Goal: Information Seeking & Learning: Check status

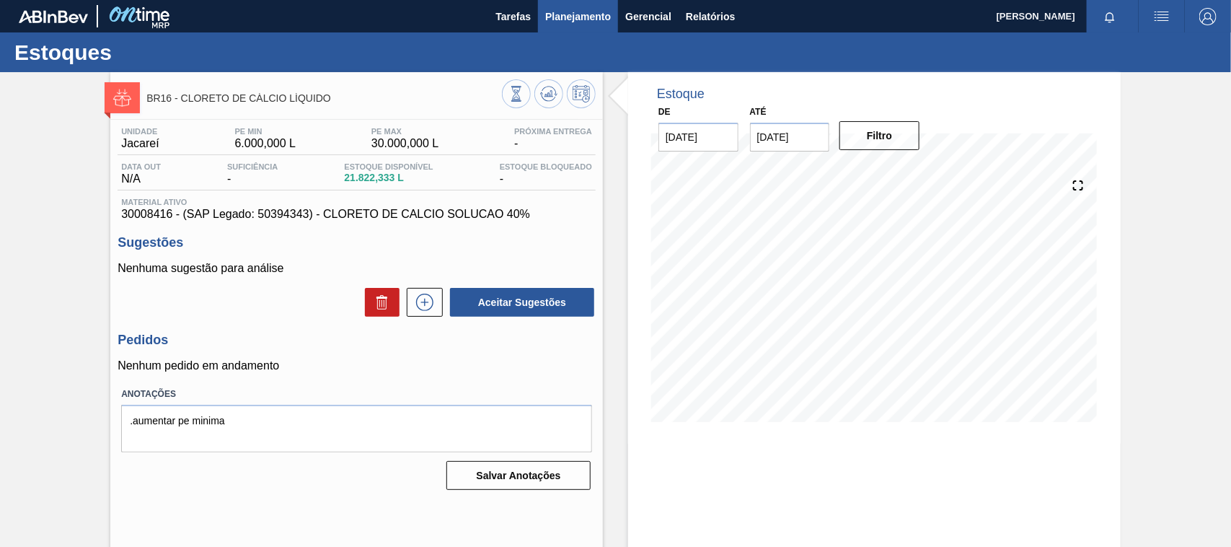
click at [588, 18] on span "Planejamento" at bounding box center [578, 16] width 66 height 17
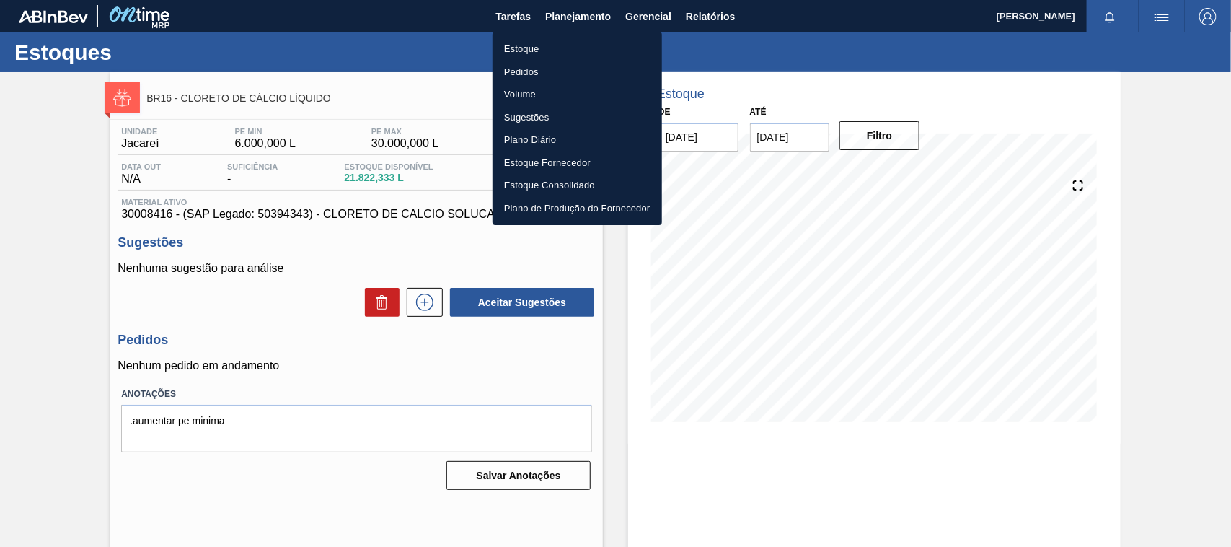
click at [539, 41] on li "Estoque" at bounding box center [576, 48] width 169 height 23
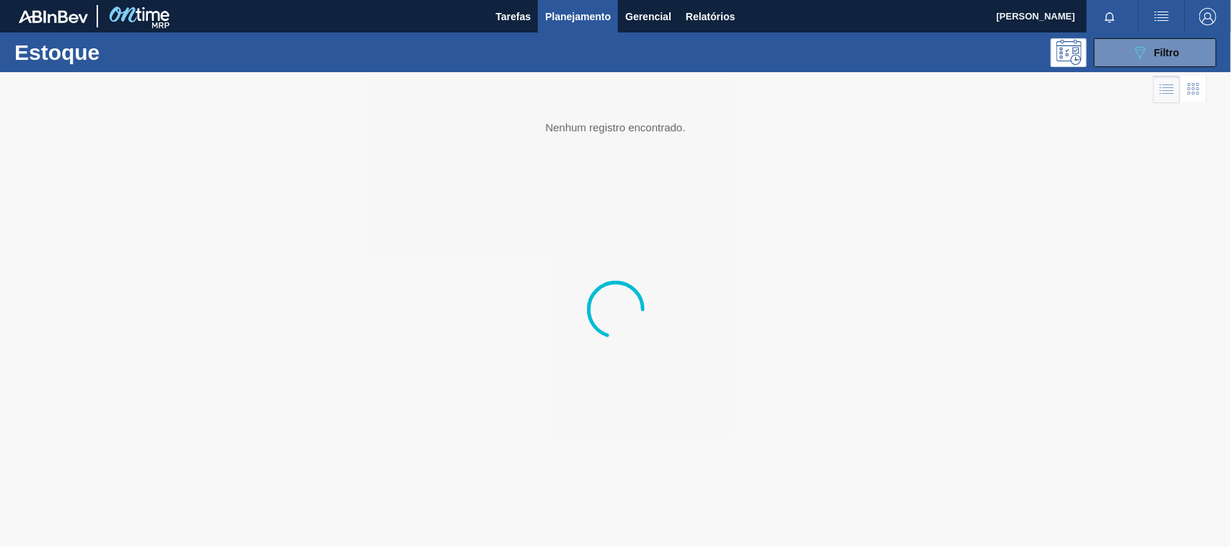
drag, startPoint x: 1175, startPoint y: 48, endPoint x: 1168, endPoint y: 76, distance: 29.0
click at [1173, 48] on span "Filtro" at bounding box center [1166, 53] width 25 height 12
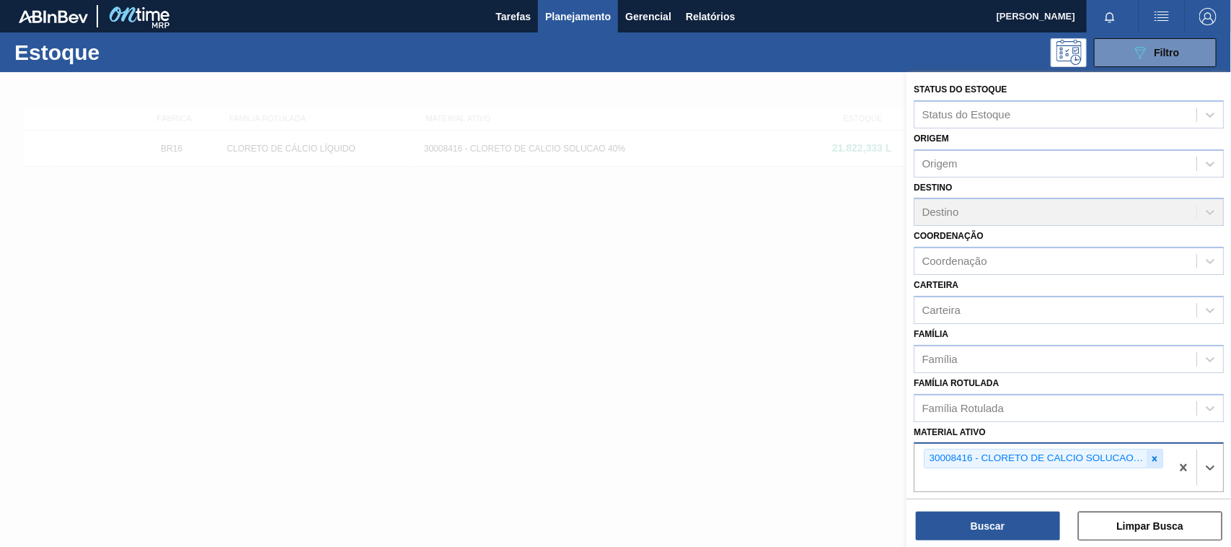
drag, startPoint x: 1140, startPoint y: 453, endPoint x: 1158, endPoint y: 453, distance: 18.0
click at [1145, 453] on div "30008416 - CLORETO DE CALCIO SOLUCAO 40%" at bounding box center [1043, 457] width 239 height 19
click at [1158, 453] on div at bounding box center [1154, 458] width 16 height 18
paste ativo "30007319"
type ativo "30007319"
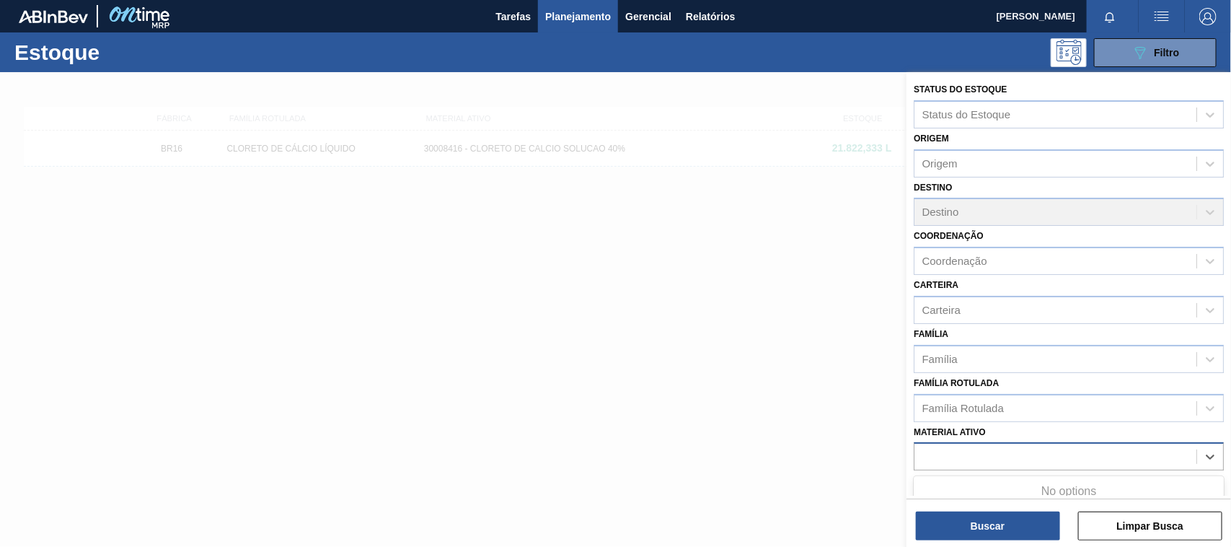
click at [1020, 474] on div "Data de Entrega de" at bounding box center [988, 499] width 149 height 50
click at [995, 461] on div "Material ativo" at bounding box center [1055, 456] width 282 height 21
paste ativo "30007319"
type ativo "30007319"
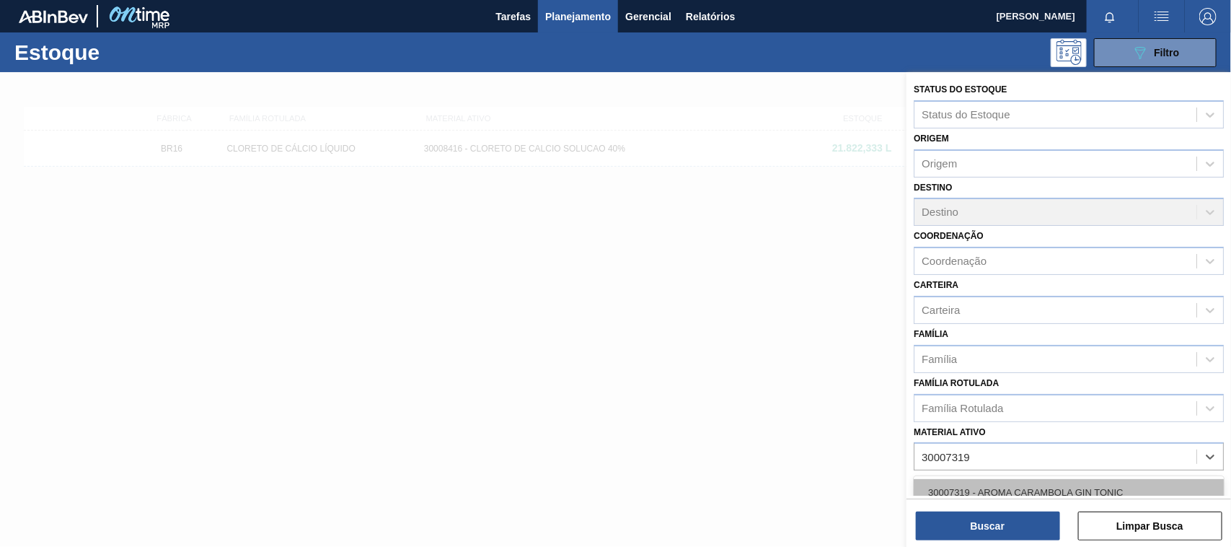
click at [983, 487] on div "30007319 - AROMA CARAMBOLA GIN TONIC" at bounding box center [1069, 492] width 310 height 27
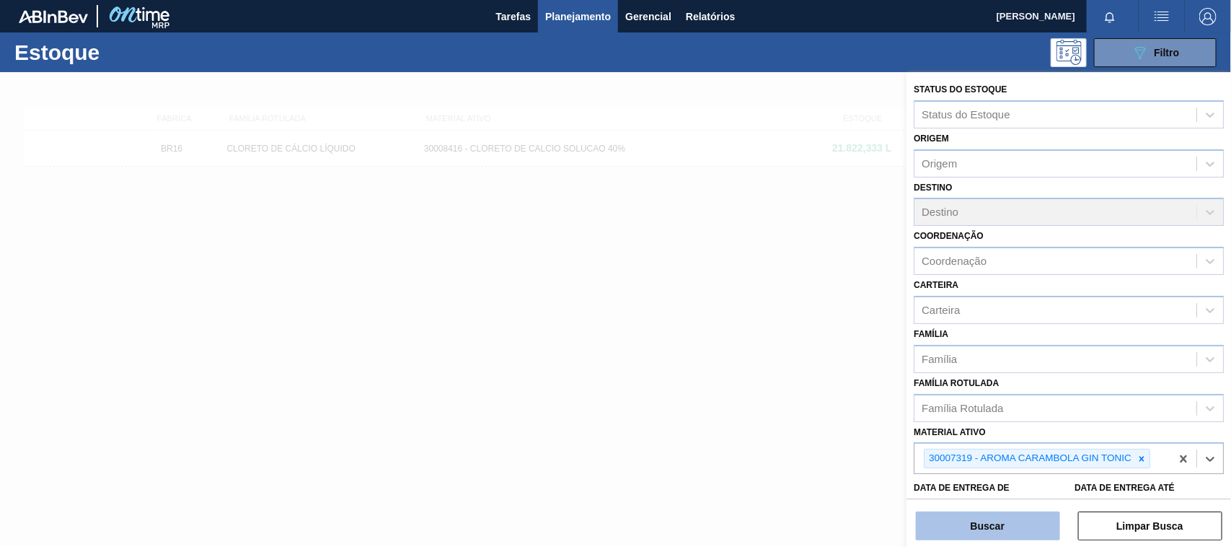
click at [988, 529] on button "Buscar" at bounding box center [988, 525] width 144 height 29
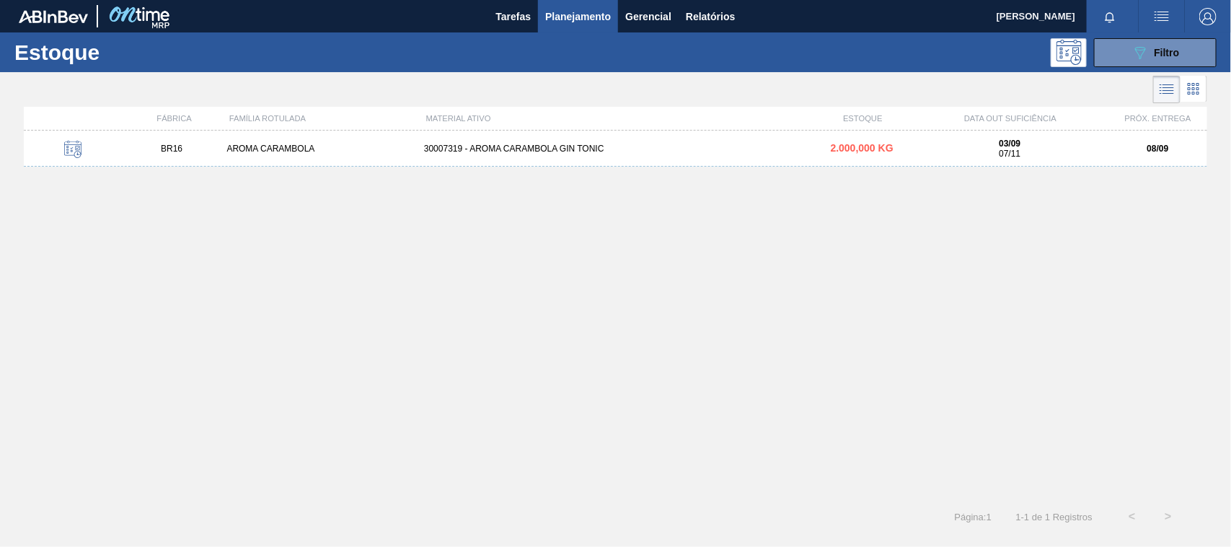
click at [687, 150] on div "30007319 - AROMA CARAMBOLA GIN TONIC" at bounding box center [615, 148] width 394 height 10
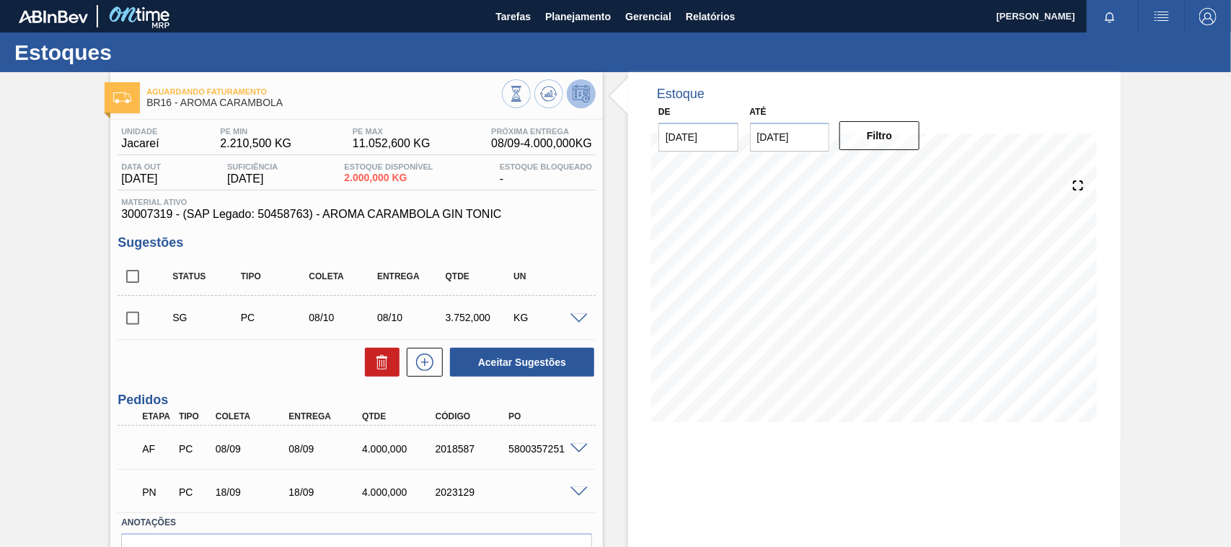
click at [577, 441] on div "AF PC 08/09 08/09 4.000,000 2018587 5800357251" at bounding box center [357, 447] width 478 height 36
click at [575, 449] on span at bounding box center [578, 448] width 17 height 11
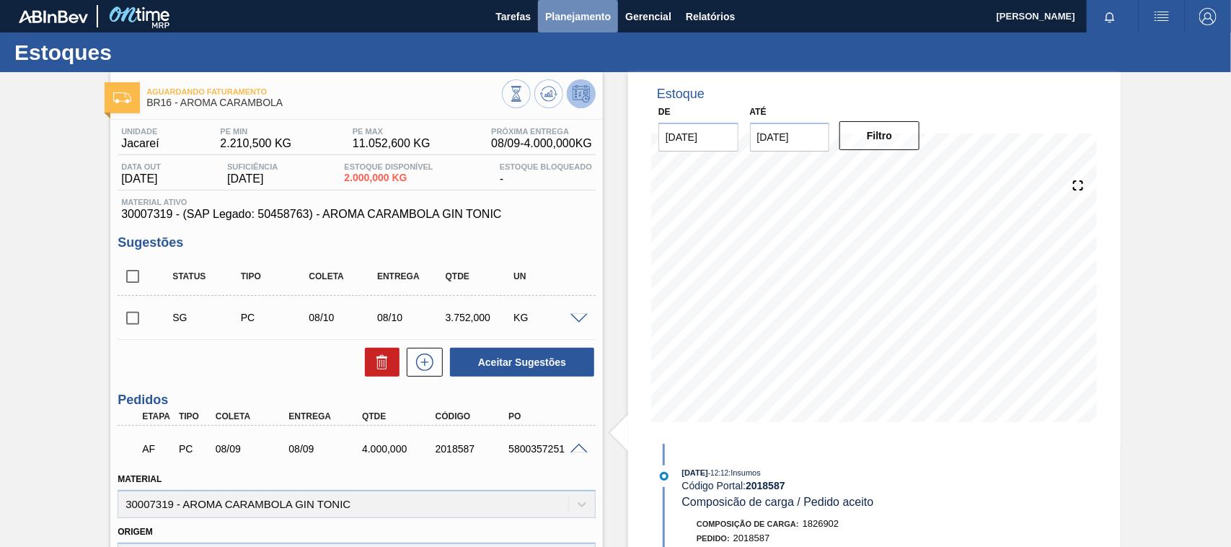
click at [584, 18] on span "Planejamento" at bounding box center [578, 16] width 66 height 17
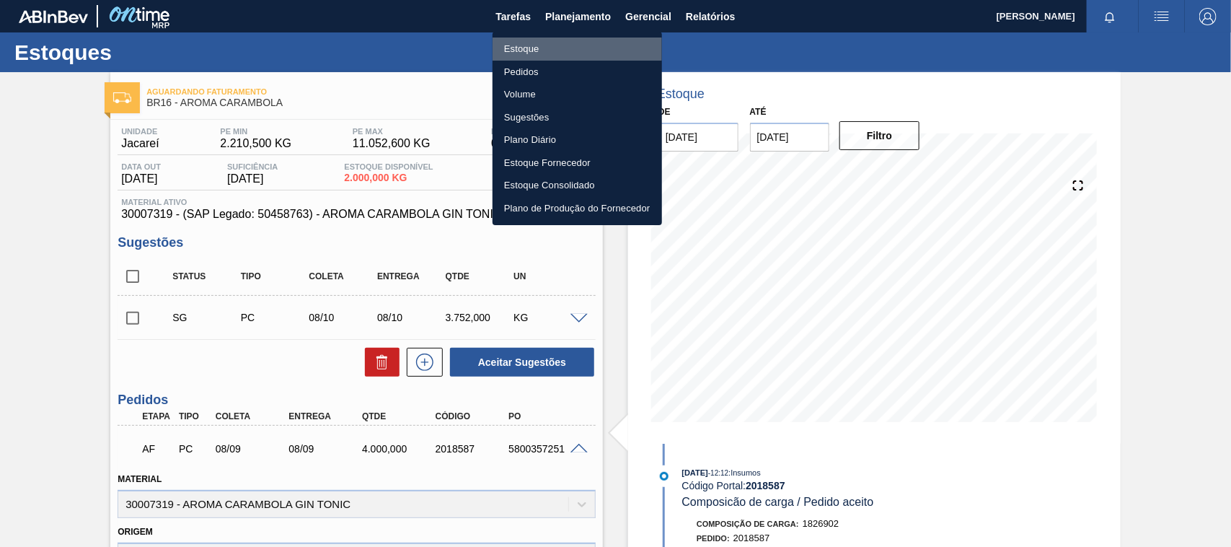
click at [510, 50] on li "Estoque" at bounding box center [576, 48] width 169 height 23
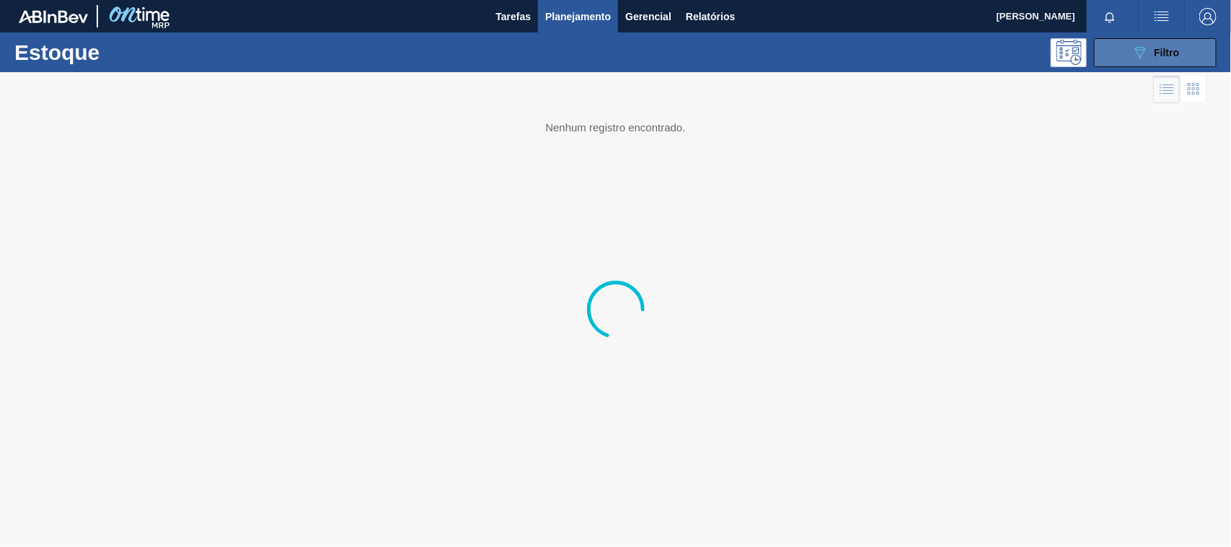
click at [1134, 50] on icon "089F7B8B-B2A5-4AFE-B5C0-19BA573D28AC" at bounding box center [1139, 52] width 17 height 17
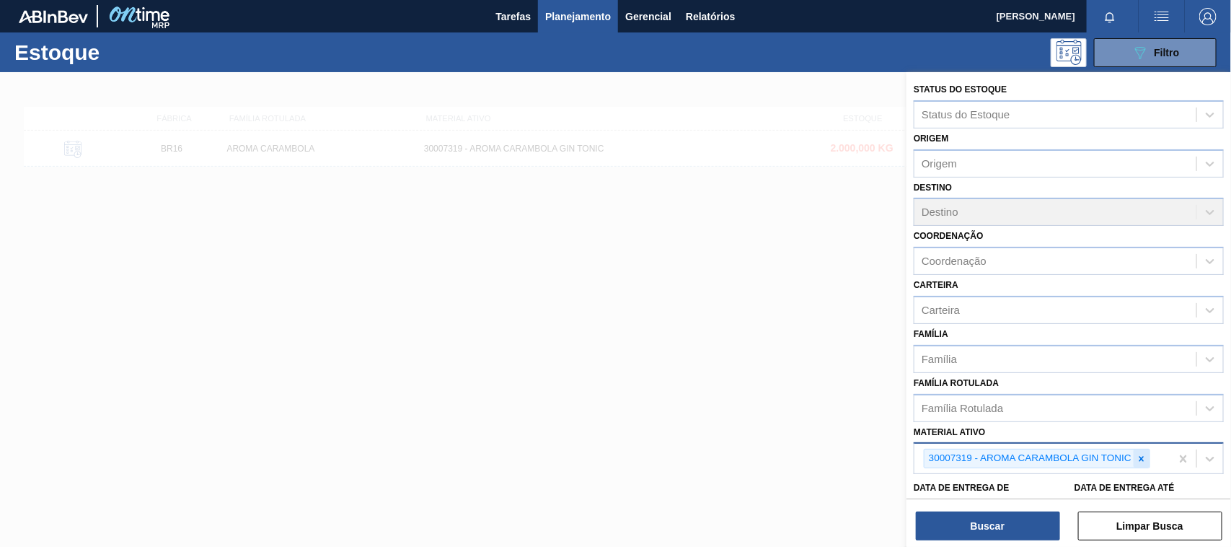
click at [1144, 456] on icon at bounding box center [1141, 459] width 10 height 10
paste ativo "30034180"
type ativo "30034180"
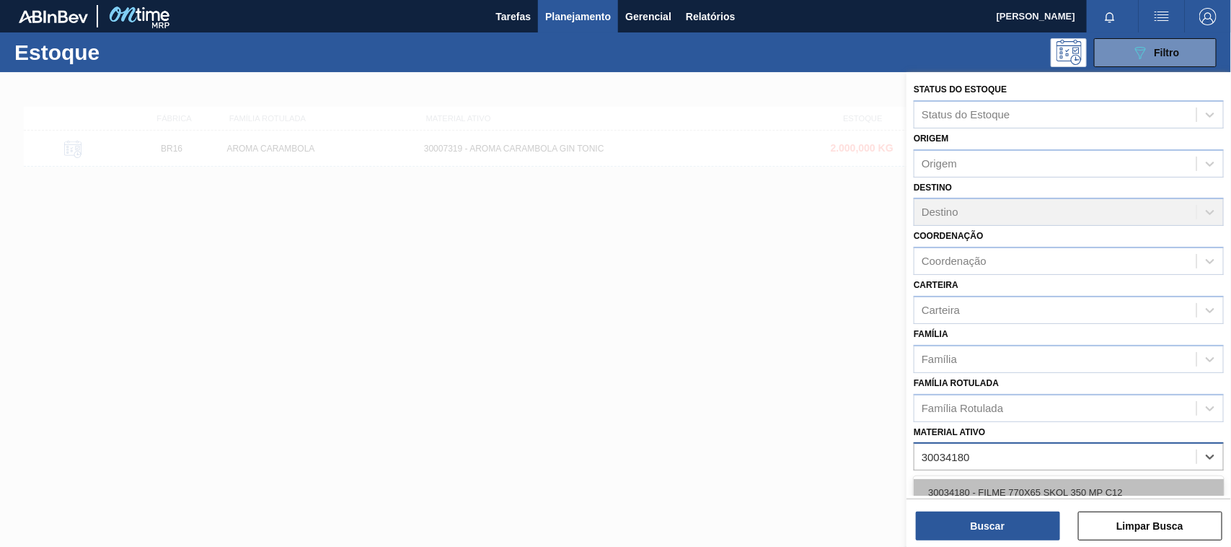
click at [1027, 479] on div "30034180 - FILME 770X65 SKOL 350 MP C12" at bounding box center [1069, 492] width 310 height 27
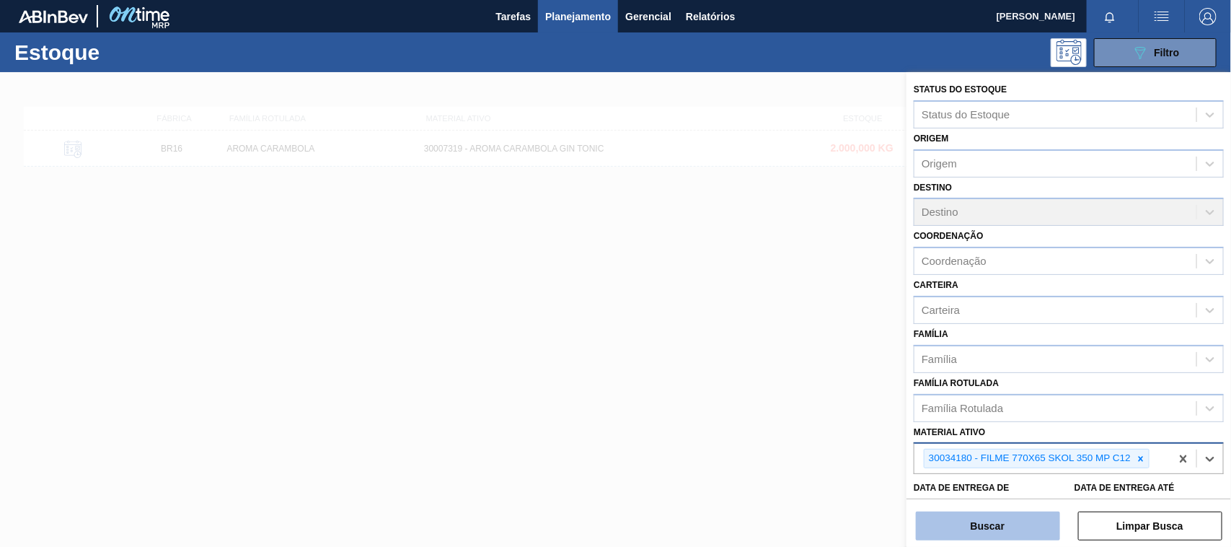
click at [1004, 517] on button "Buscar" at bounding box center [988, 525] width 144 height 29
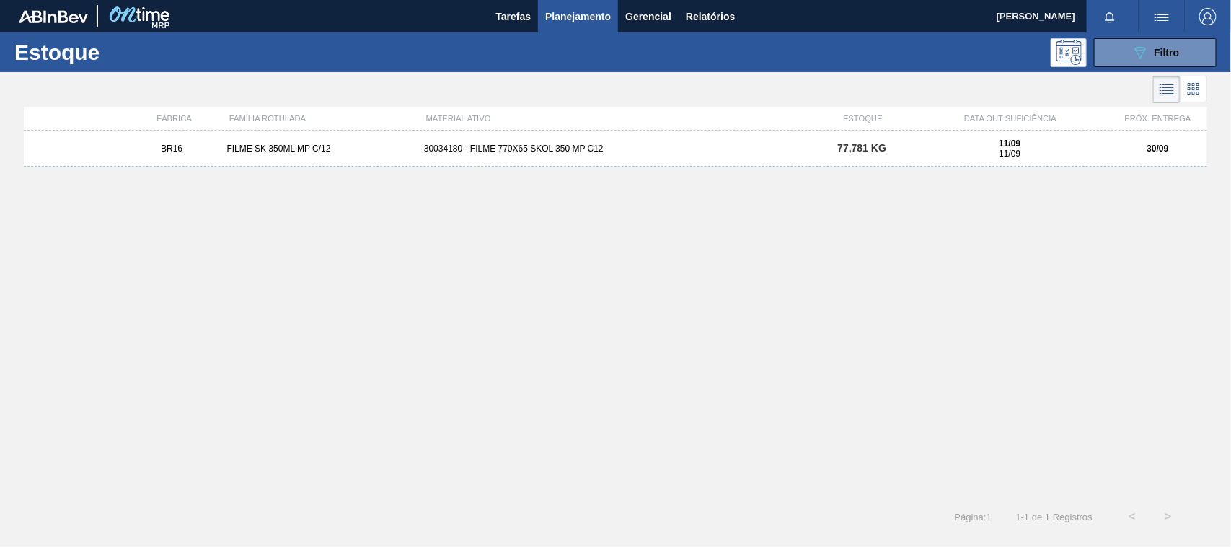
click at [653, 153] on div "30034180 - FILME 770X65 SKOL 350 MP C12" at bounding box center [615, 148] width 394 height 10
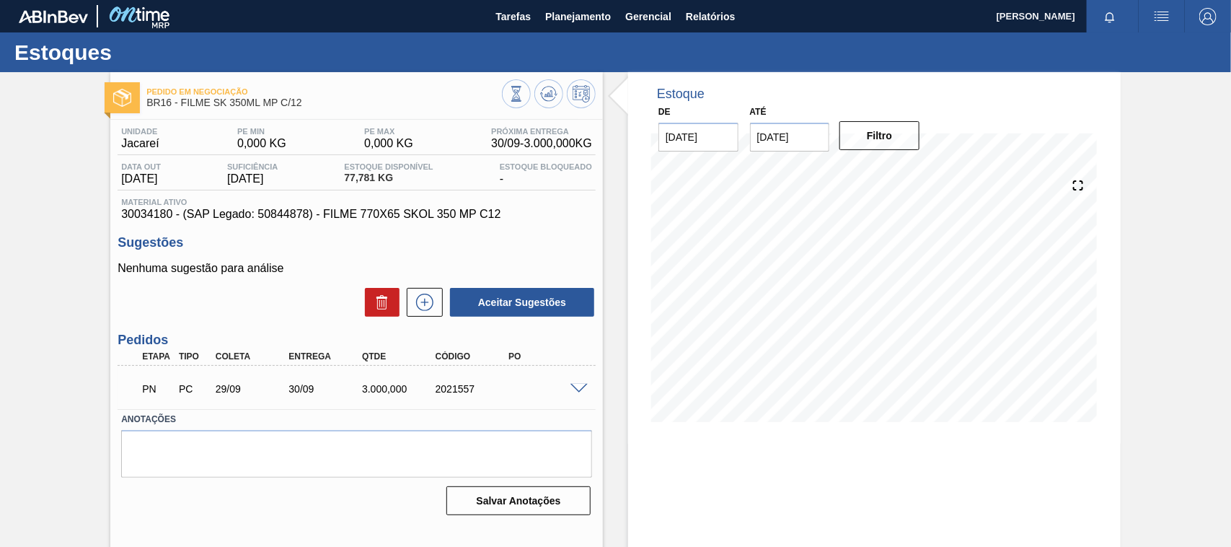
click at [578, 389] on span at bounding box center [578, 389] width 17 height 11
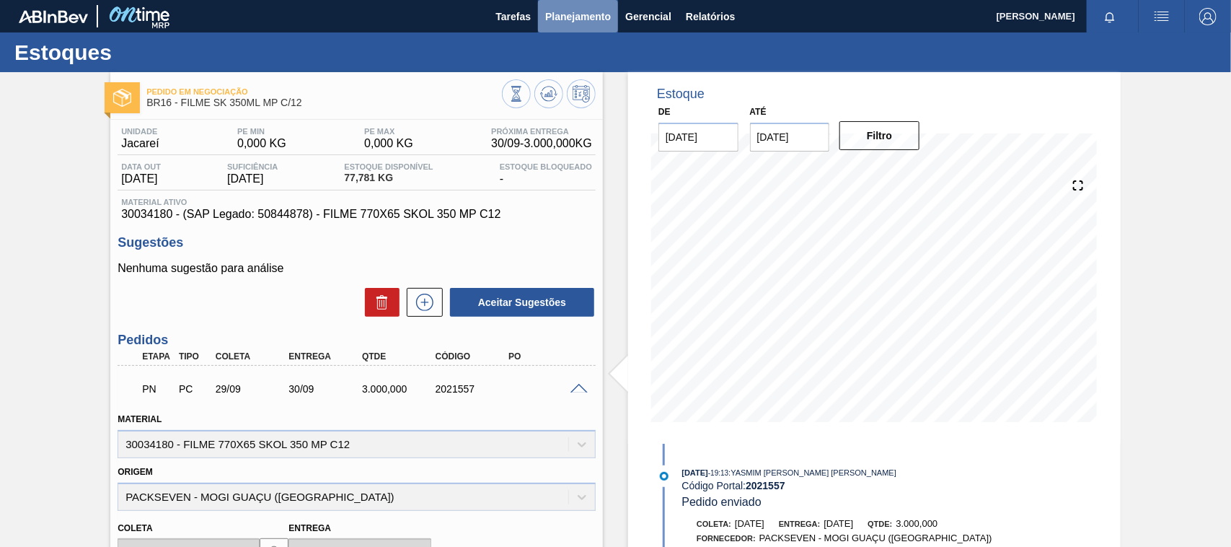
click at [577, 16] on span "Planejamento" at bounding box center [578, 16] width 66 height 17
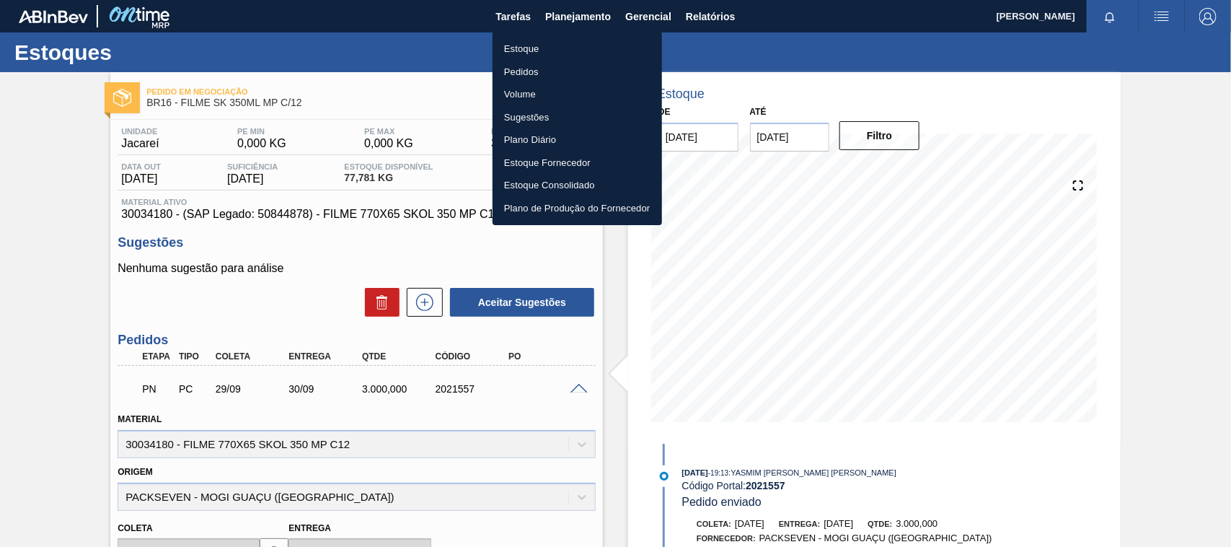
click at [548, 48] on li "Estoque" at bounding box center [576, 48] width 169 height 23
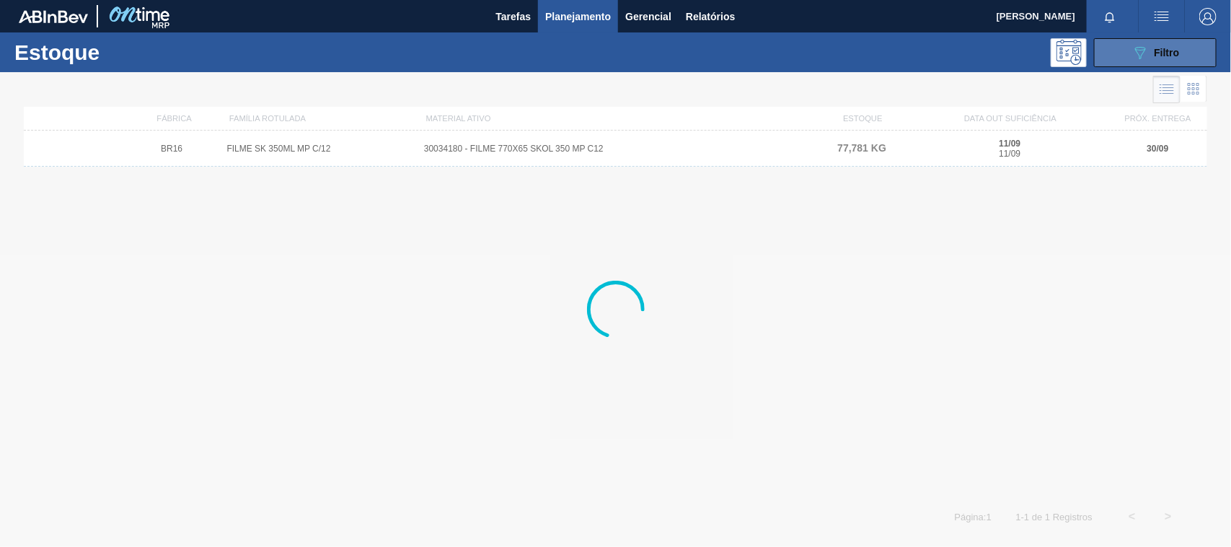
click at [1163, 50] on span "Filtro" at bounding box center [1166, 53] width 25 height 12
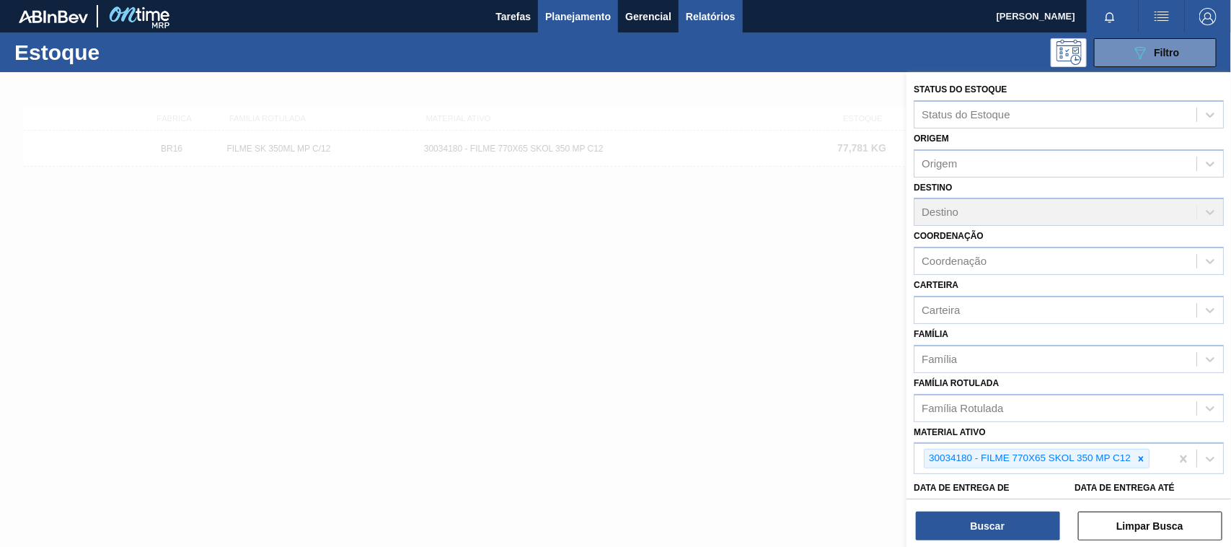
click at [698, 12] on span "Relatórios" at bounding box center [710, 16] width 49 height 17
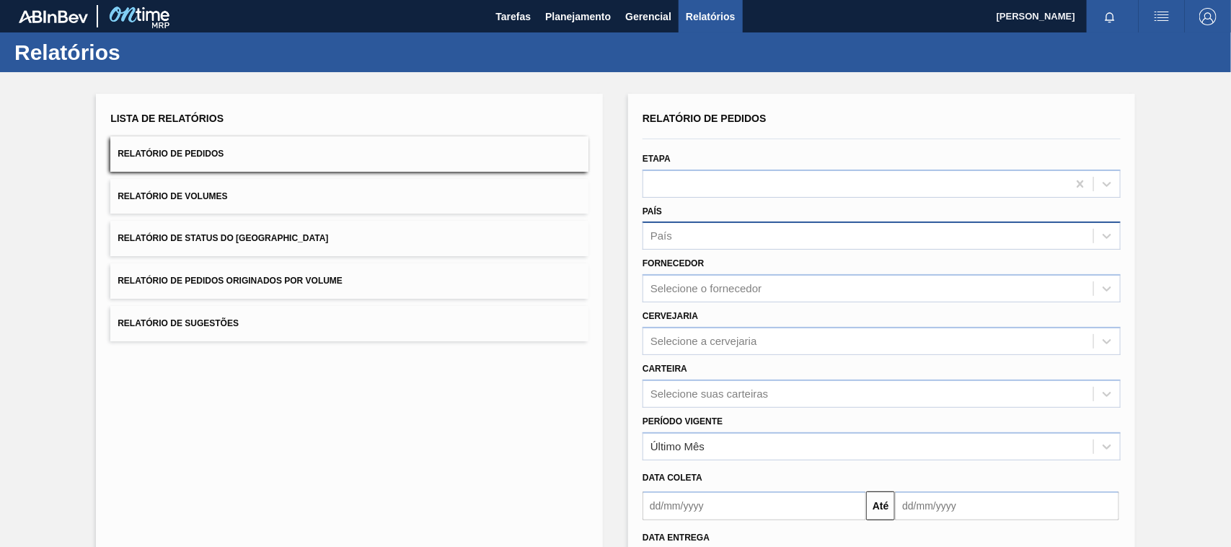
click at [681, 238] on div "País" at bounding box center [868, 236] width 450 height 21
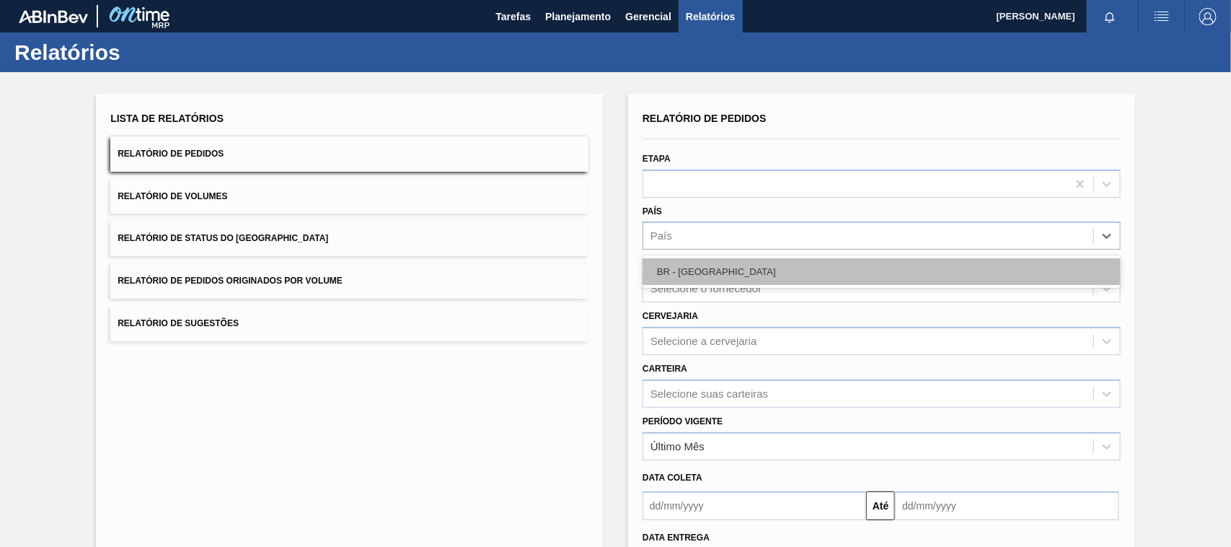
click at [704, 272] on div "BR - [GEOGRAPHIC_DATA]" at bounding box center [881, 271] width 478 height 27
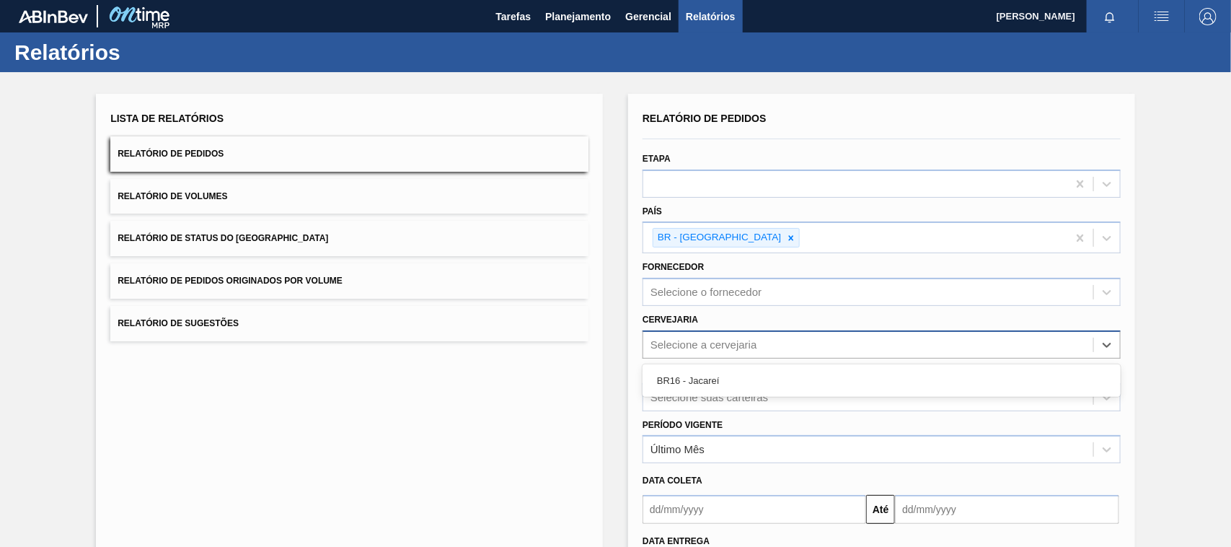
click at [700, 330] on div "Selecione a cervejaria" at bounding box center [881, 344] width 478 height 28
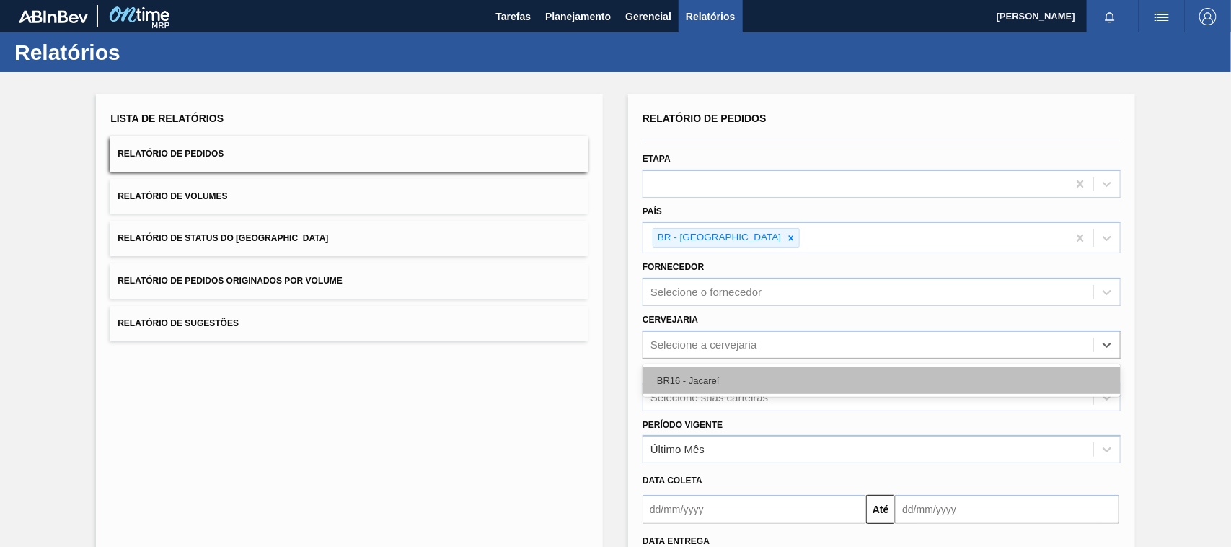
click at [715, 376] on div "BR16 - Jacareí" at bounding box center [881, 380] width 478 height 27
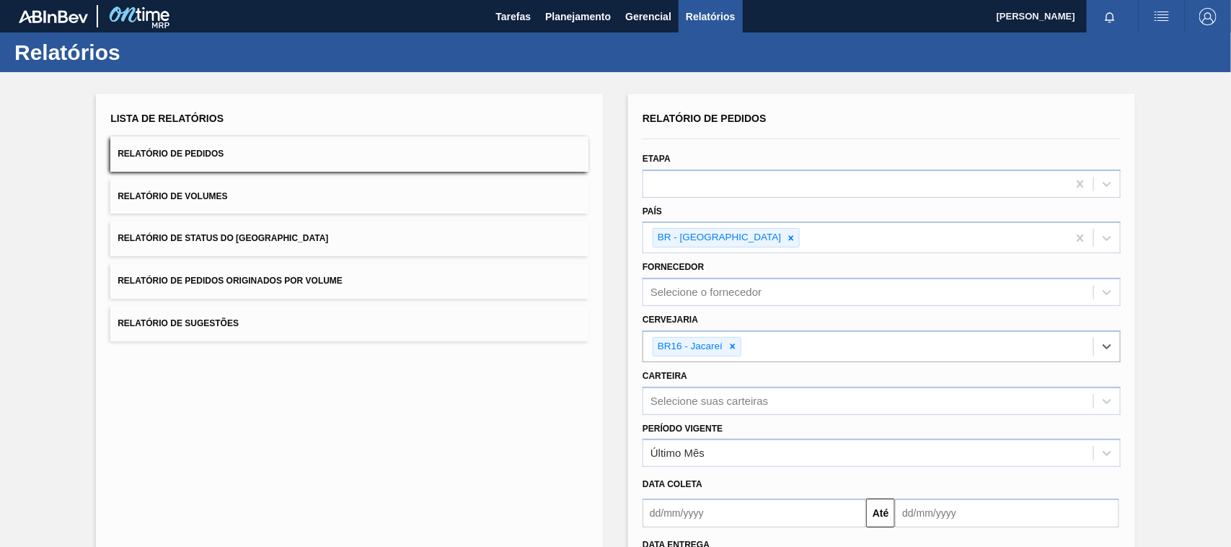
scroll to position [90, 0]
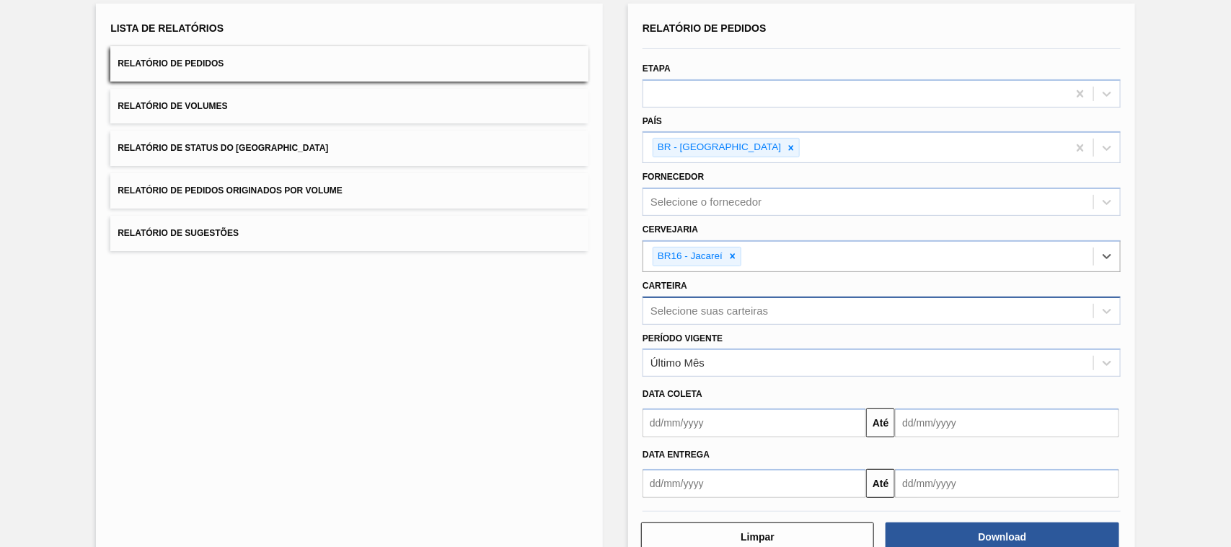
click at [712, 309] on div "Selecione suas carteiras" at bounding box center [709, 310] width 118 height 12
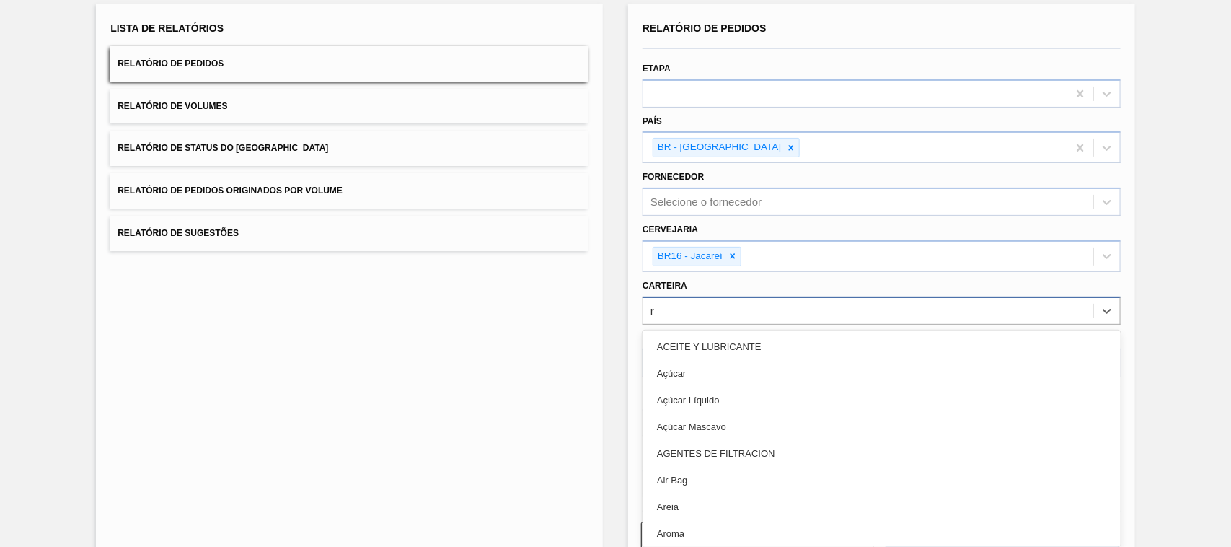
type input "ró"
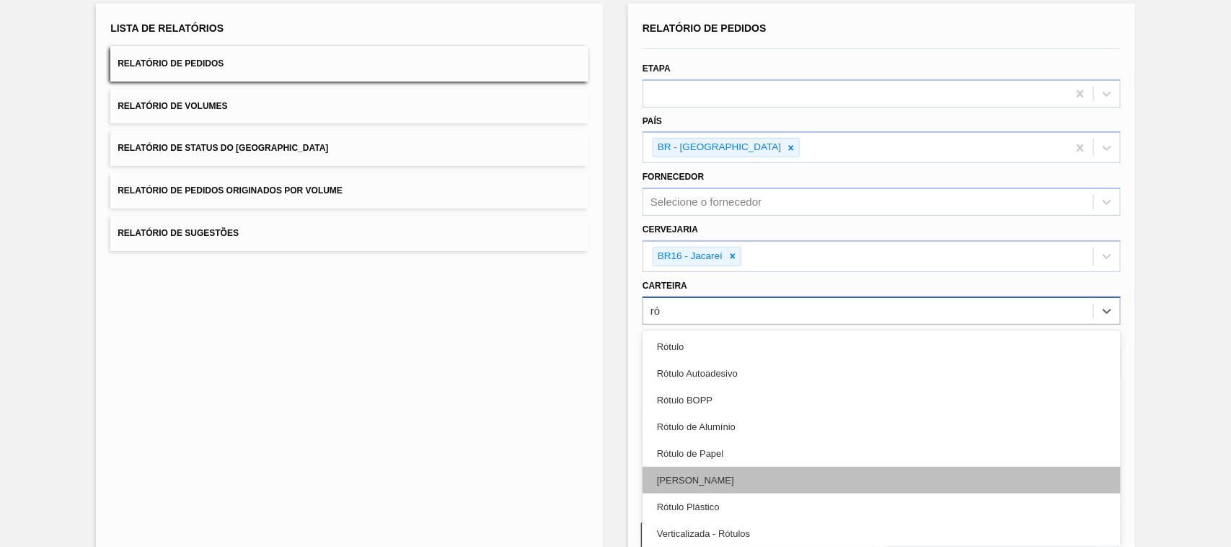
click at [722, 474] on div "[PERSON_NAME]" at bounding box center [881, 480] width 478 height 27
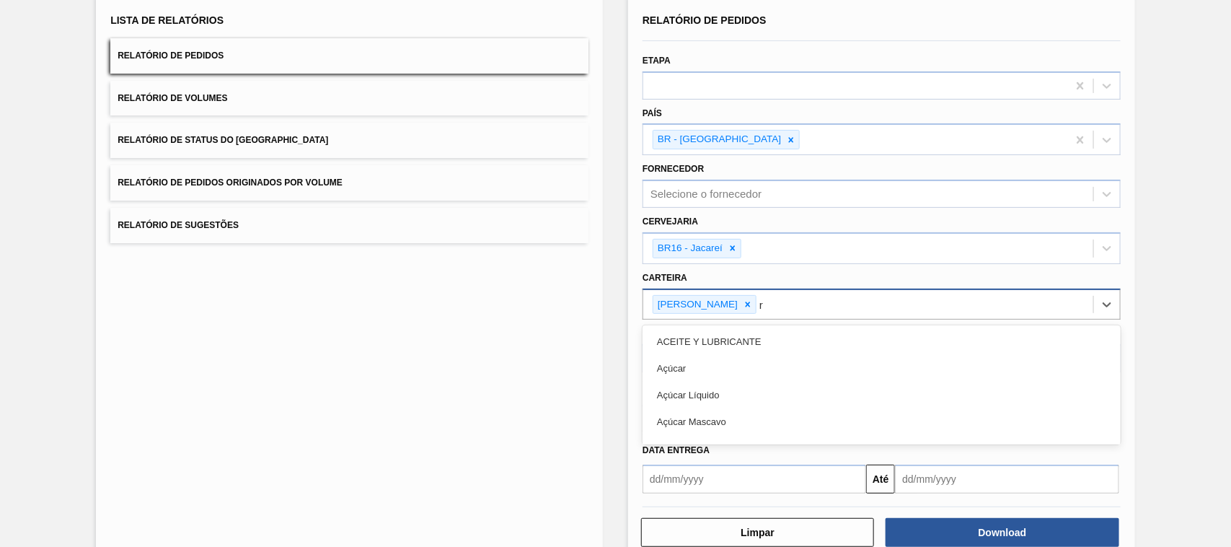
scroll to position [98, 0]
type input "rót"
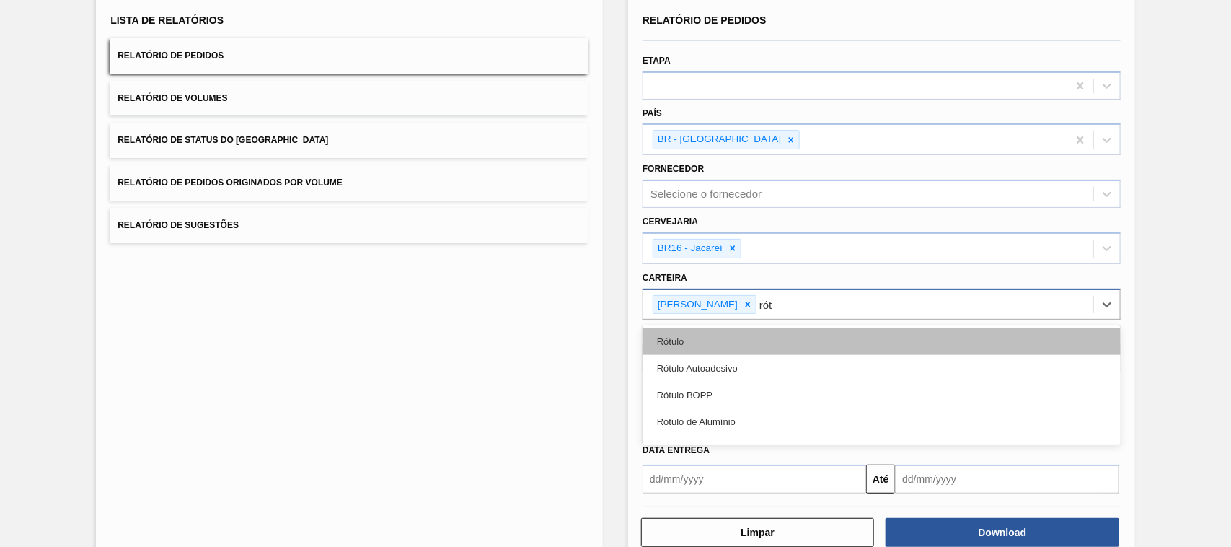
click at [711, 334] on div "Rótulo" at bounding box center [881, 341] width 478 height 27
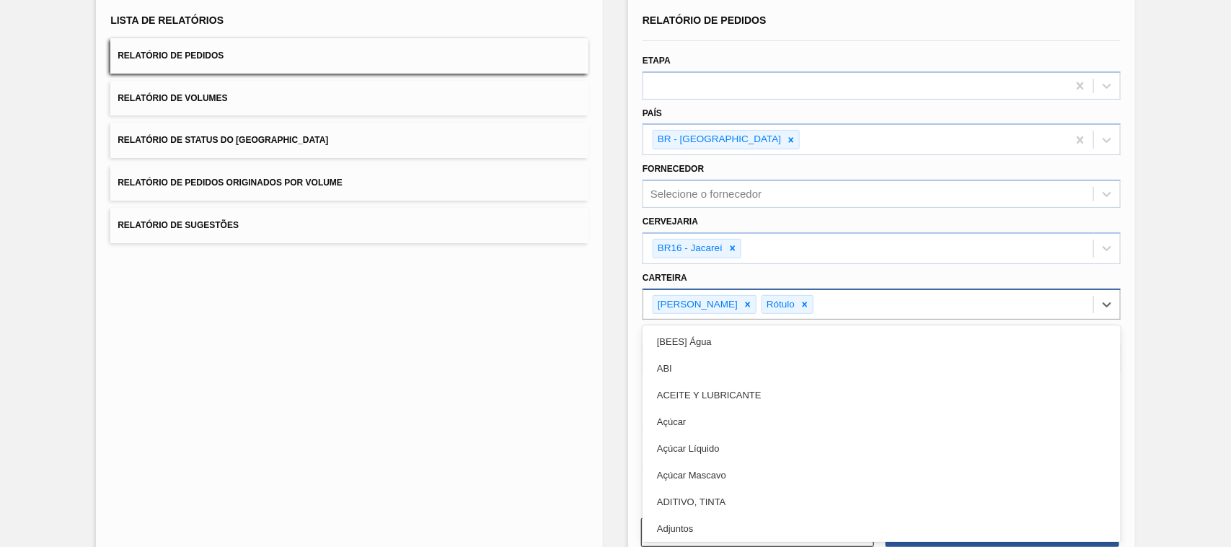
click at [834, 296] on div "[PERSON_NAME]" at bounding box center [868, 305] width 450 height 30
type input "ró"
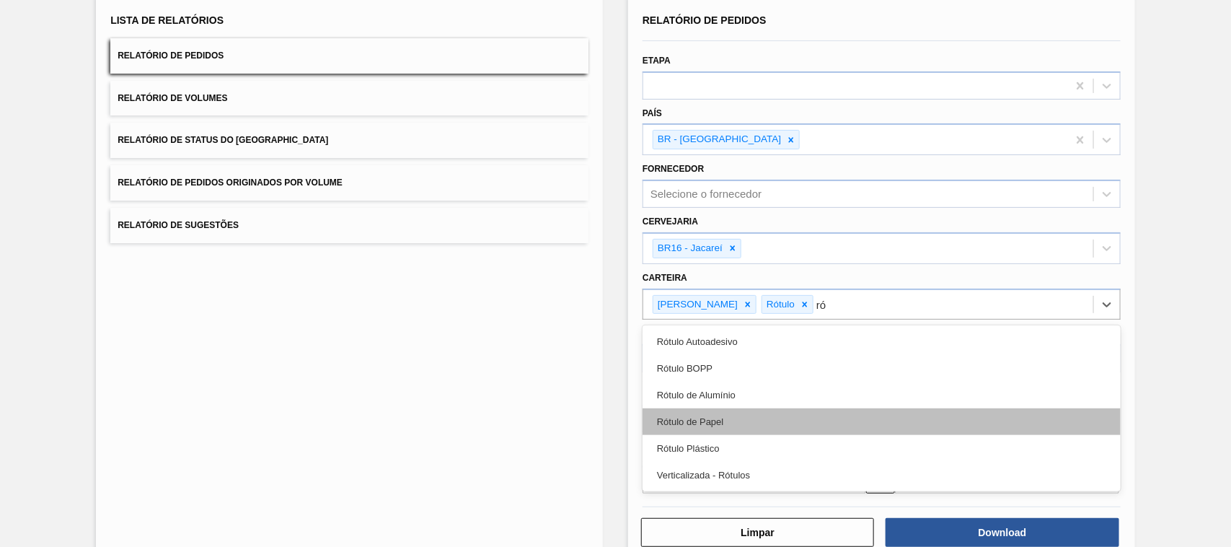
click at [741, 419] on div "Rótulo de Papel" at bounding box center [881, 421] width 478 height 27
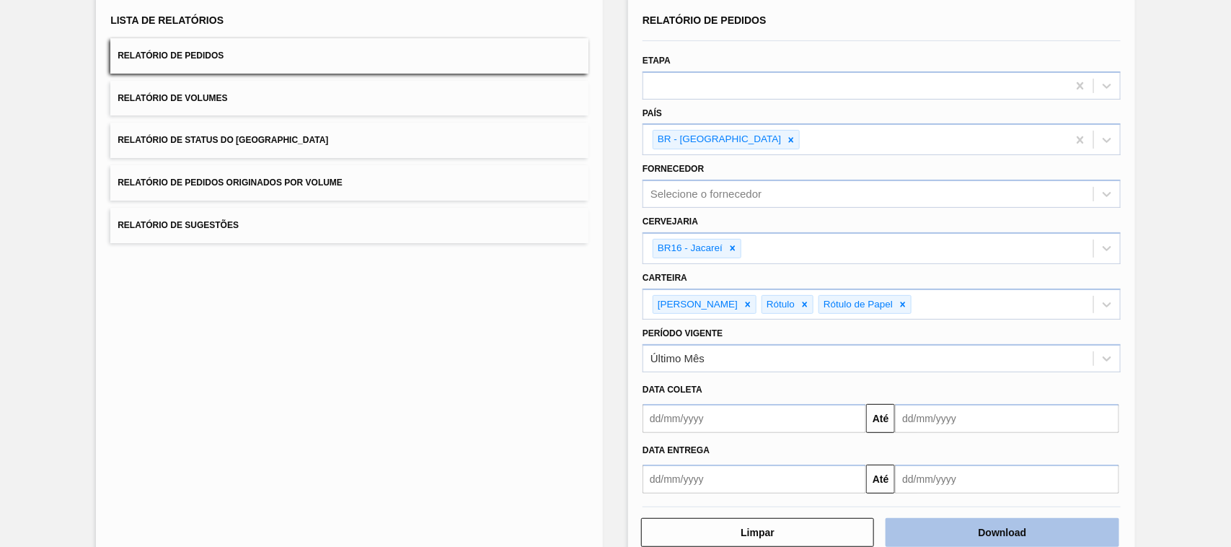
click at [981, 523] on button "Download" at bounding box center [1001, 532] width 233 height 29
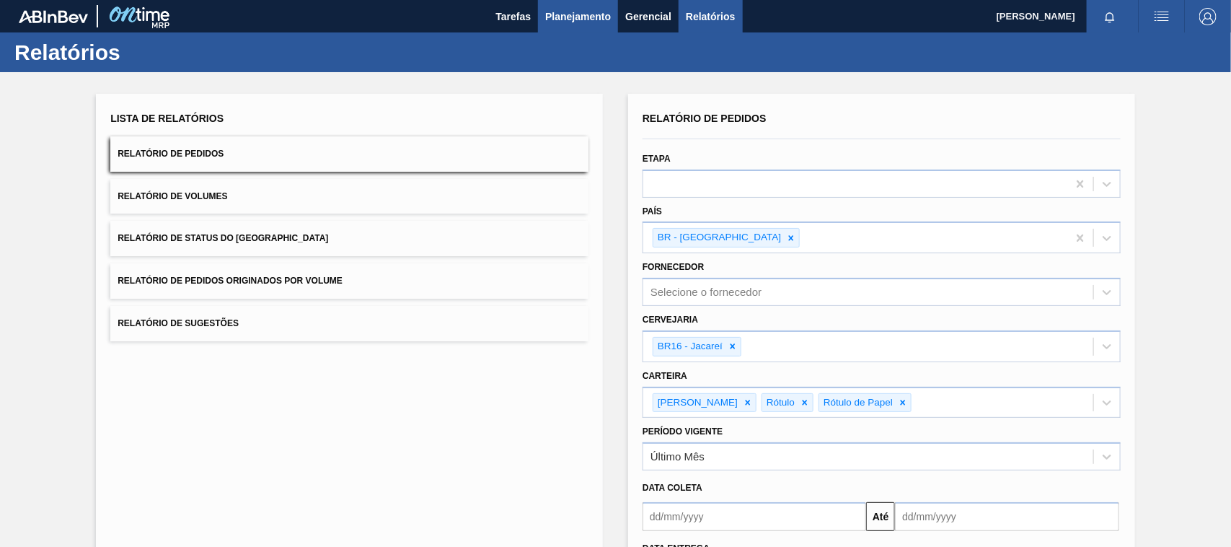
click at [583, 16] on span "Planejamento" at bounding box center [578, 16] width 66 height 17
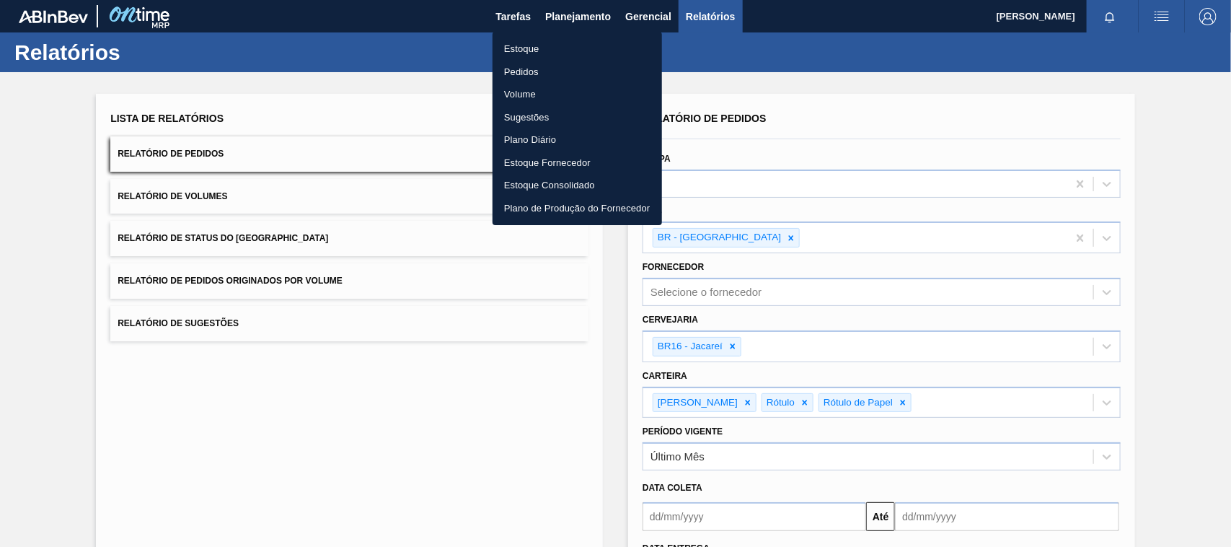
click at [527, 50] on li "Estoque" at bounding box center [576, 48] width 169 height 23
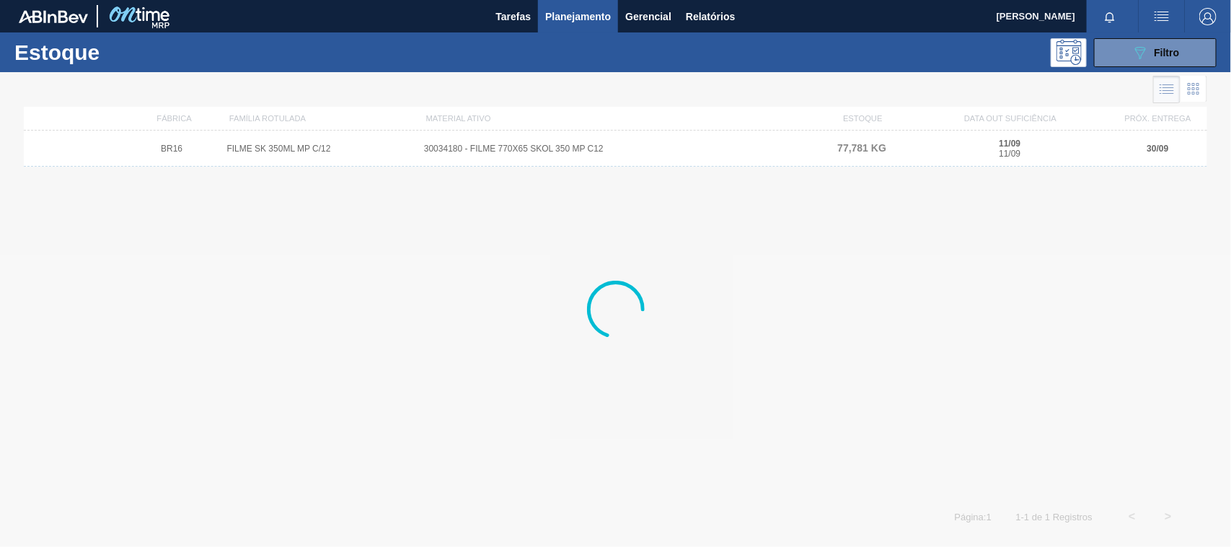
drag, startPoint x: 1136, startPoint y: 49, endPoint x: 1131, endPoint y: 110, distance: 60.8
click at [1134, 48] on icon "089F7B8B-B2A5-4AFE-B5C0-19BA573D28AC" at bounding box center [1139, 52] width 17 height 17
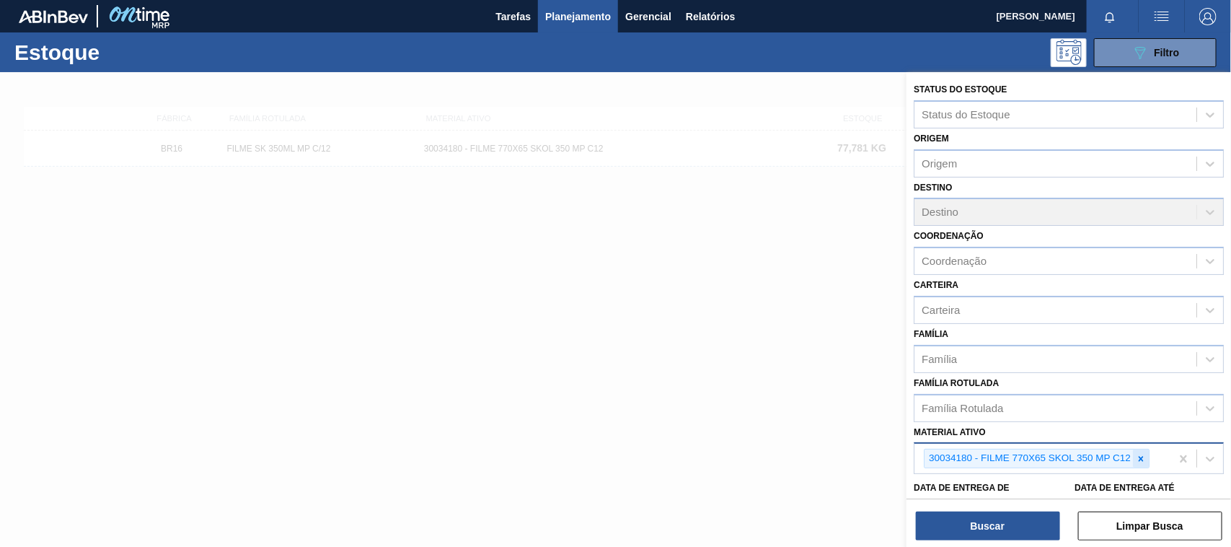
click at [1141, 459] on icon at bounding box center [1141, 459] width 10 height 10
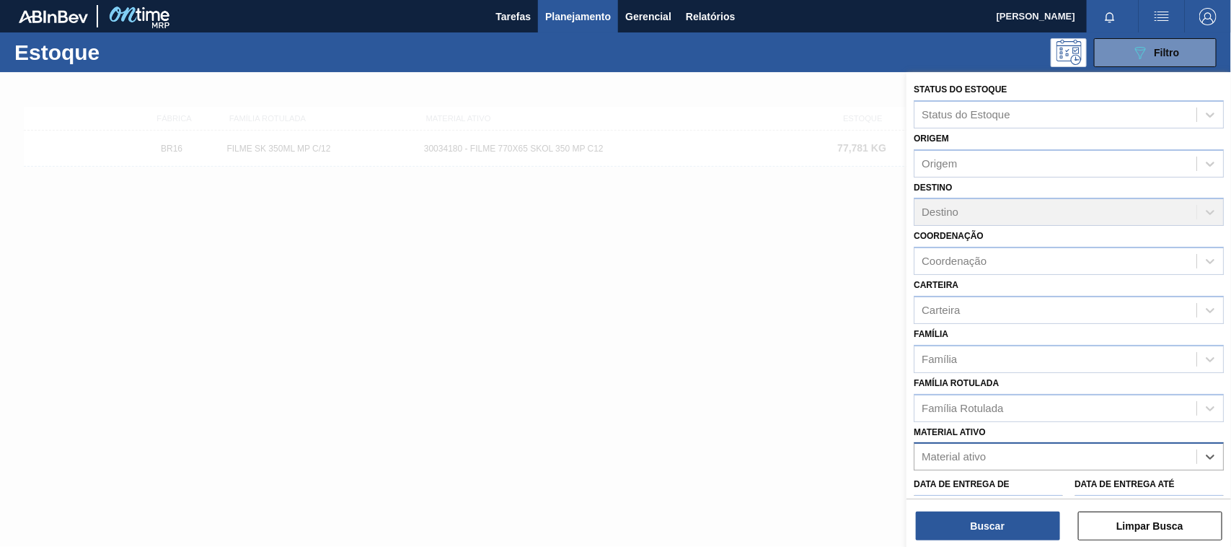
paste ativo "30034418"
type ativo "30034418"
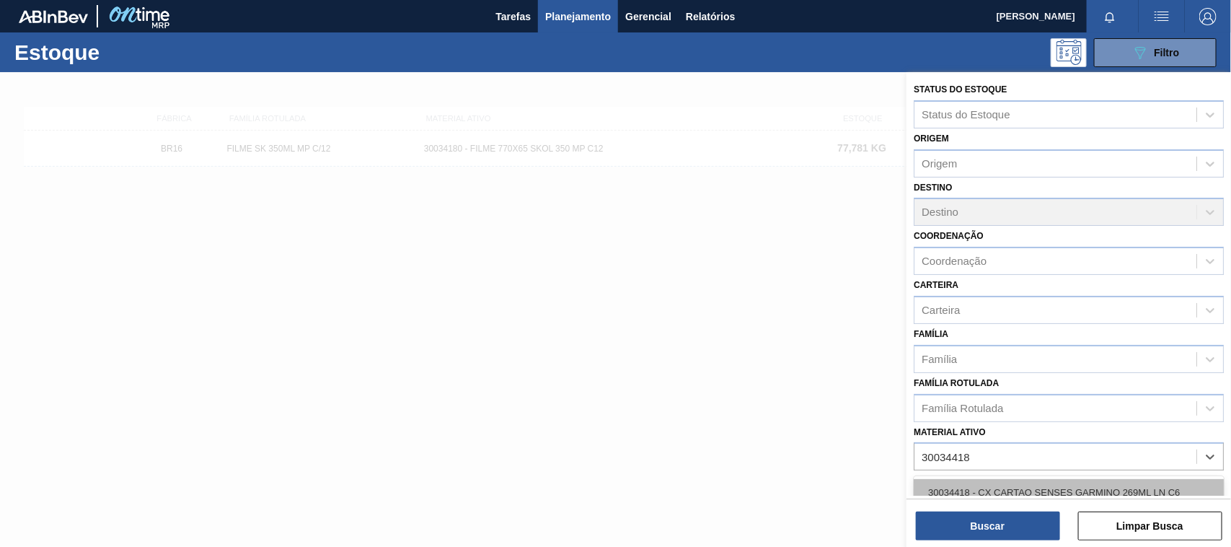
click at [1007, 485] on div "30034418 - CX CARTAO SENSES GARMINO 269ML LN C6" at bounding box center [1069, 492] width 310 height 27
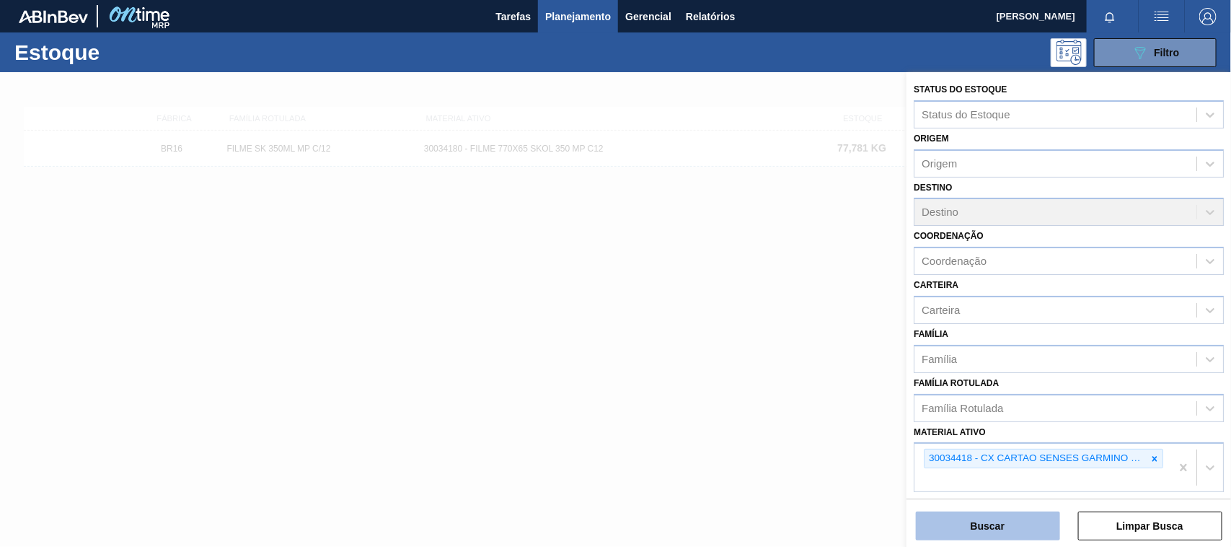
click at [988, 531] on button "Buscar" at bounding box center [988, 525] width 144 height 29
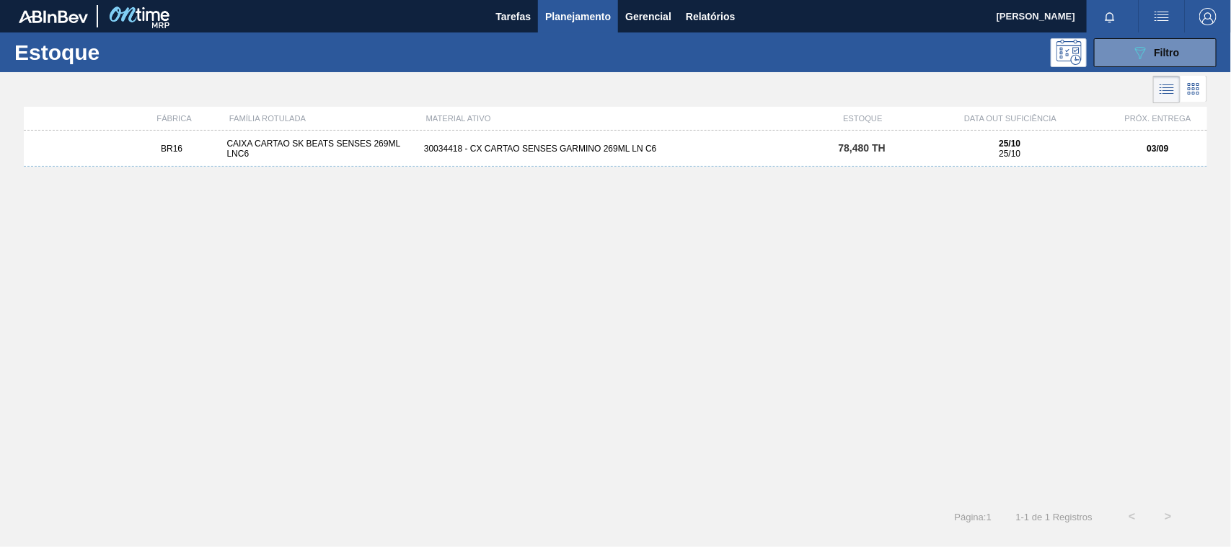
click at [703, 156] on div "BR16 CAIXA CARTAO SK BEATS SENSES 269ML LNC6 30034418 - CX CARTAO SENSES GARMIN…" at bounding box center [615, 149] width 1183 height 36
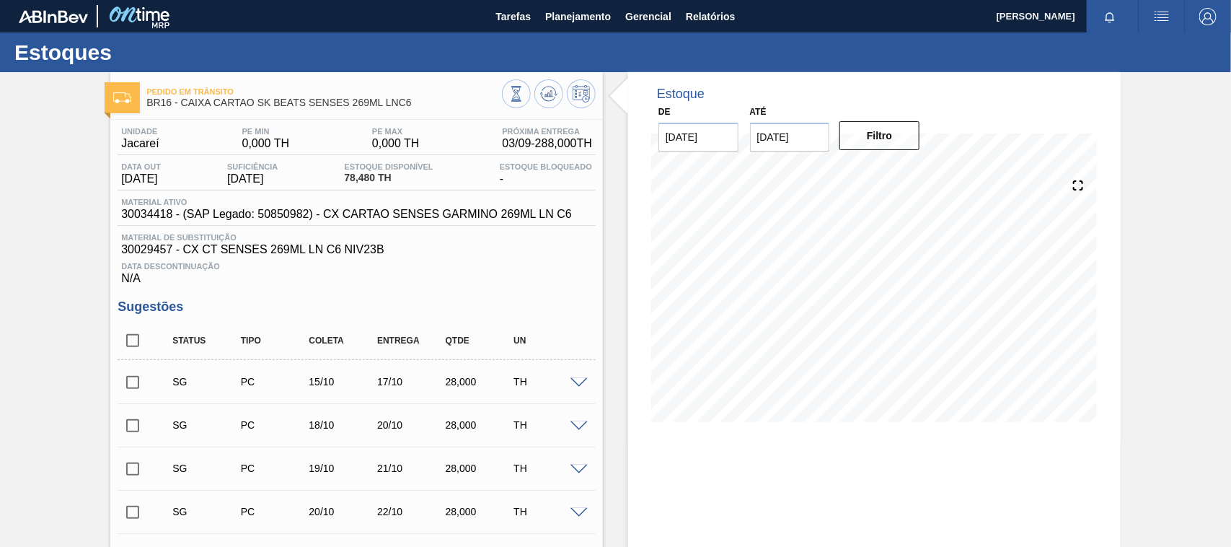
scroll to position [410, 0]
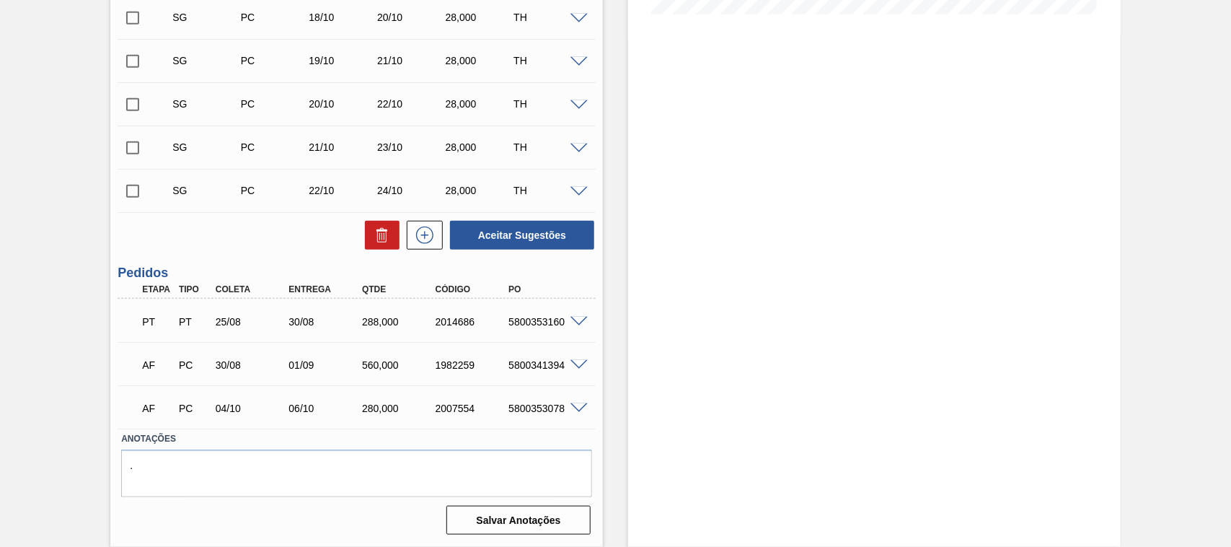
click at [575, 365] on span at bounding box center [578, 365] width 17 height 11
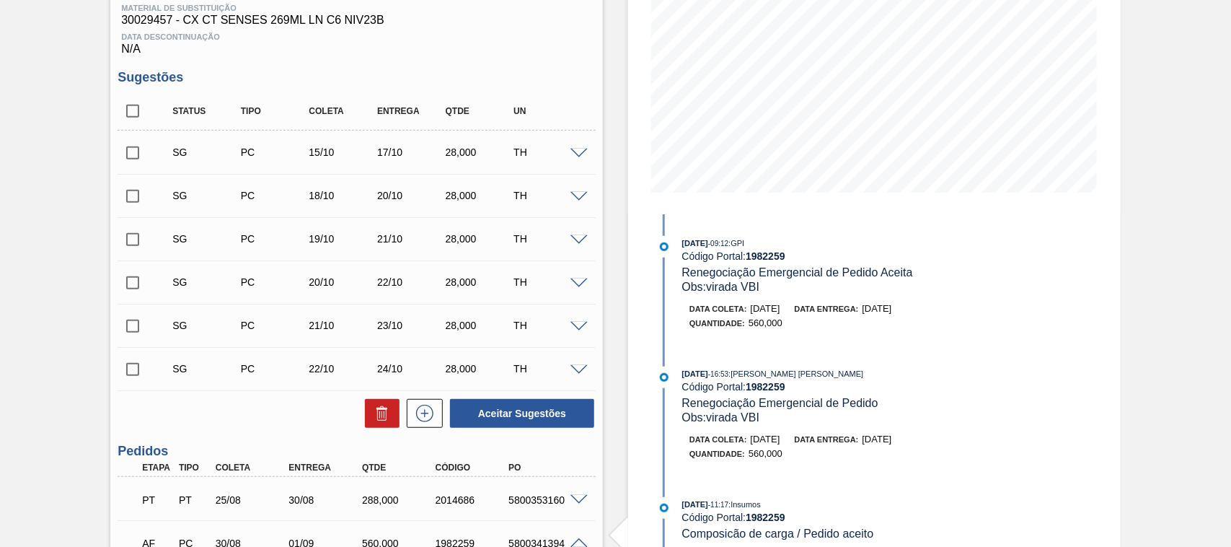
scroll to position [0, 0]
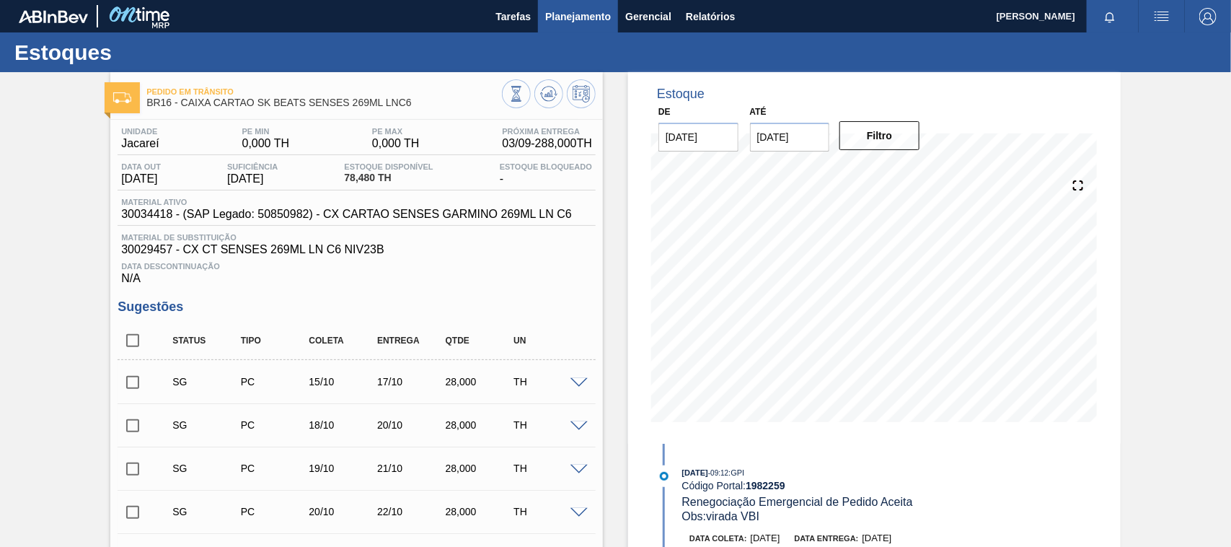
click at [581, 12] on span "Planejamento" at bounding box center [578, 16] width 66 height 17
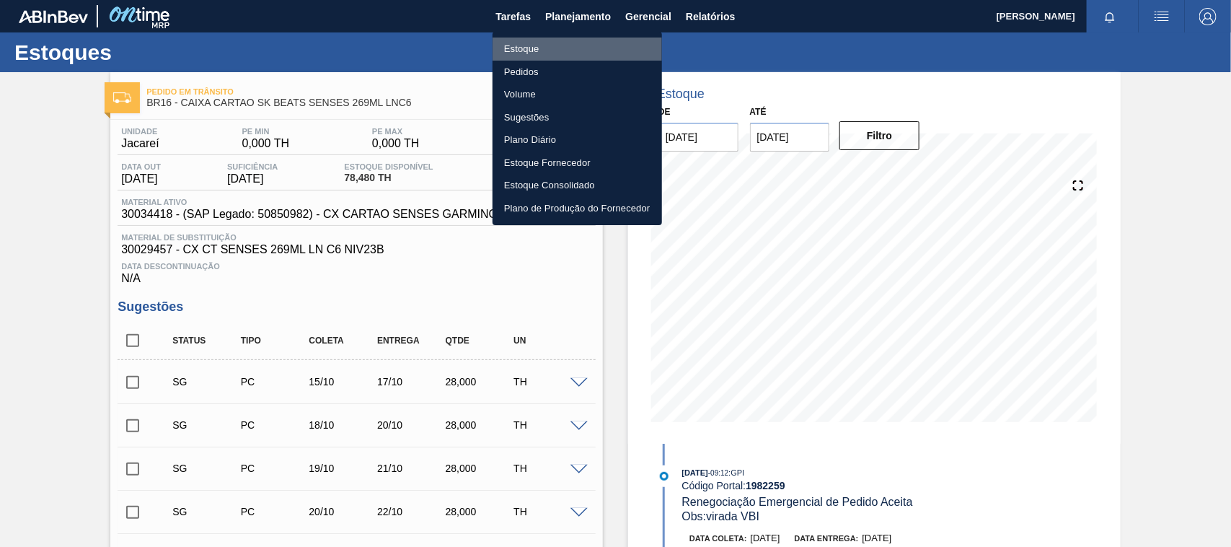
click at [539, 48] on li "Estoque" at bounding box center [576, 48] width 169 height 23
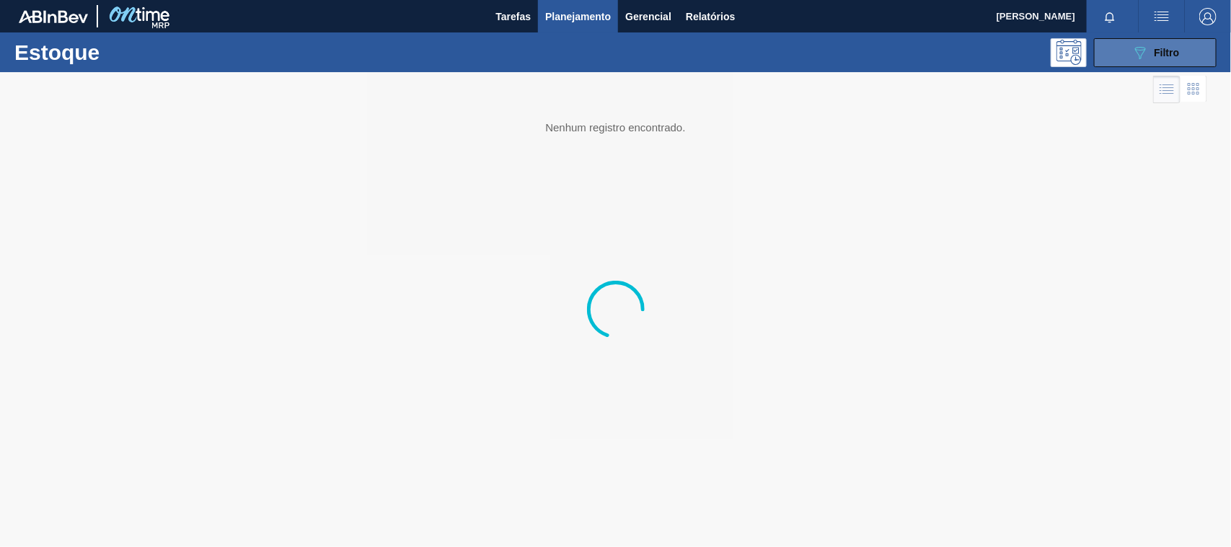
click at [1115, 44] on button "089F7B8B-B2A5-4AFE-B5C0-19BA573D28AC Filtro" at bounding box center [1155, 52] width 123 height 29
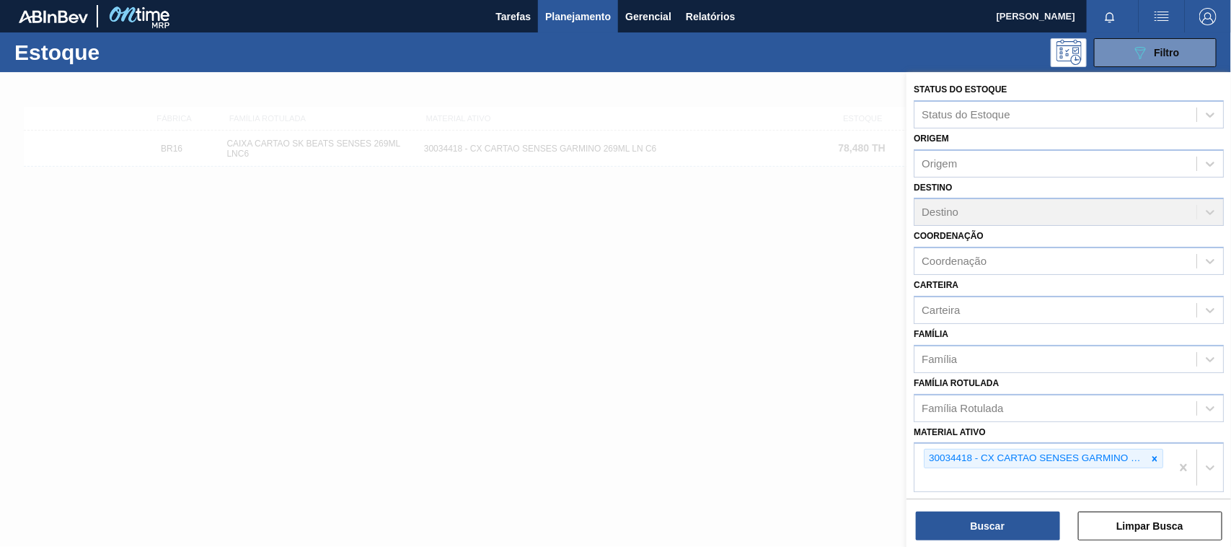
click at [1154, 456] on icon at bounding box center [1154, 458] width 5 height 5
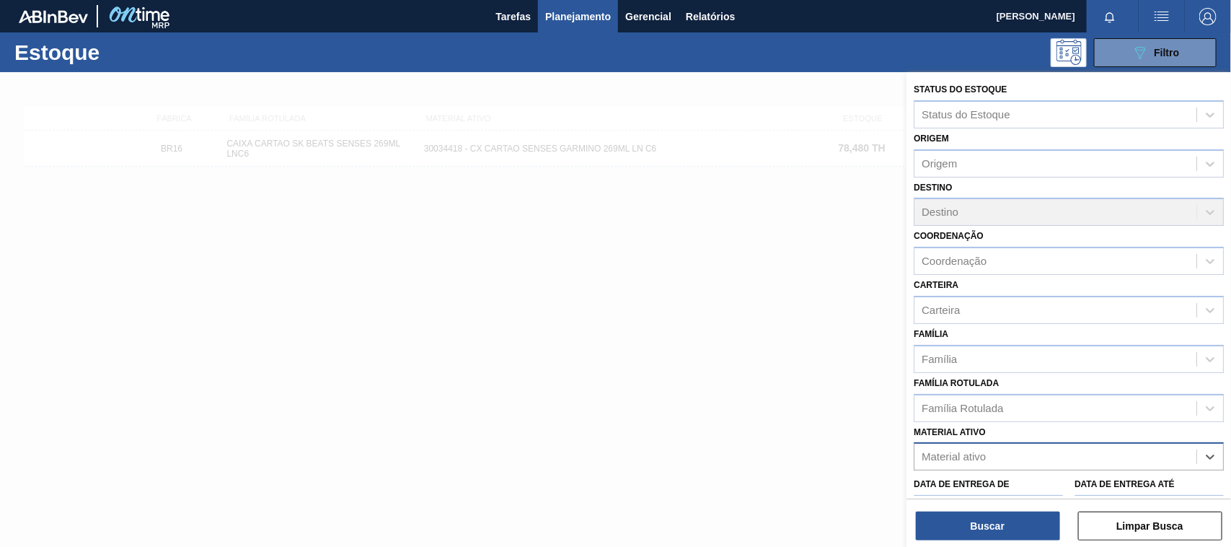
paste ativo "30033729"
type ativo "30033729"
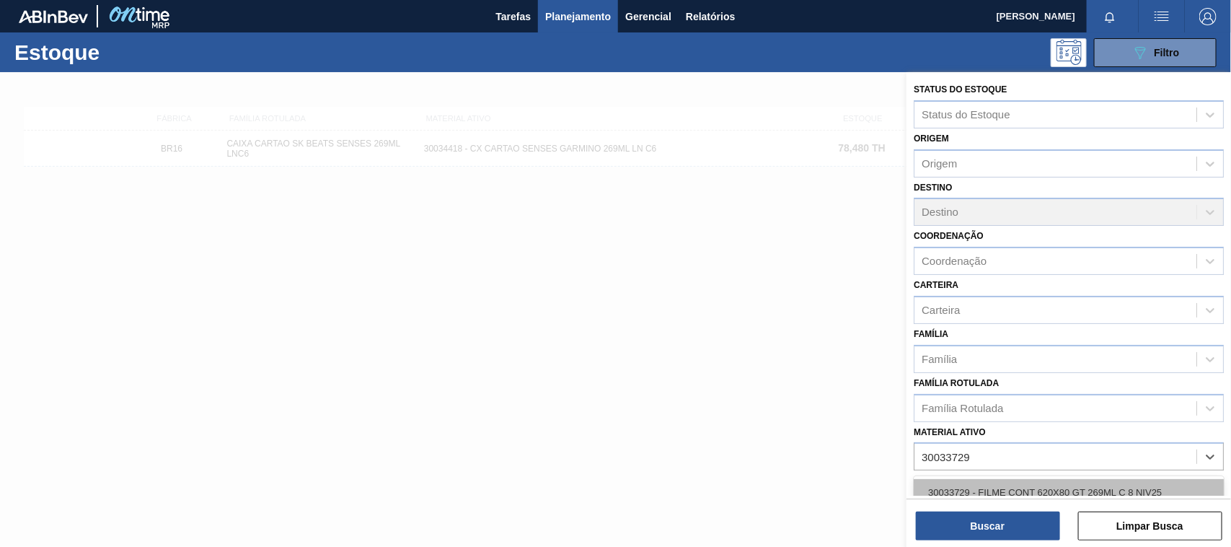
click at [1042, 487] on div "30033729 - FILME CONT 620X80 GT 269ML C 8 NIV25" at bounding box center [1069, 492] width 310 height 27
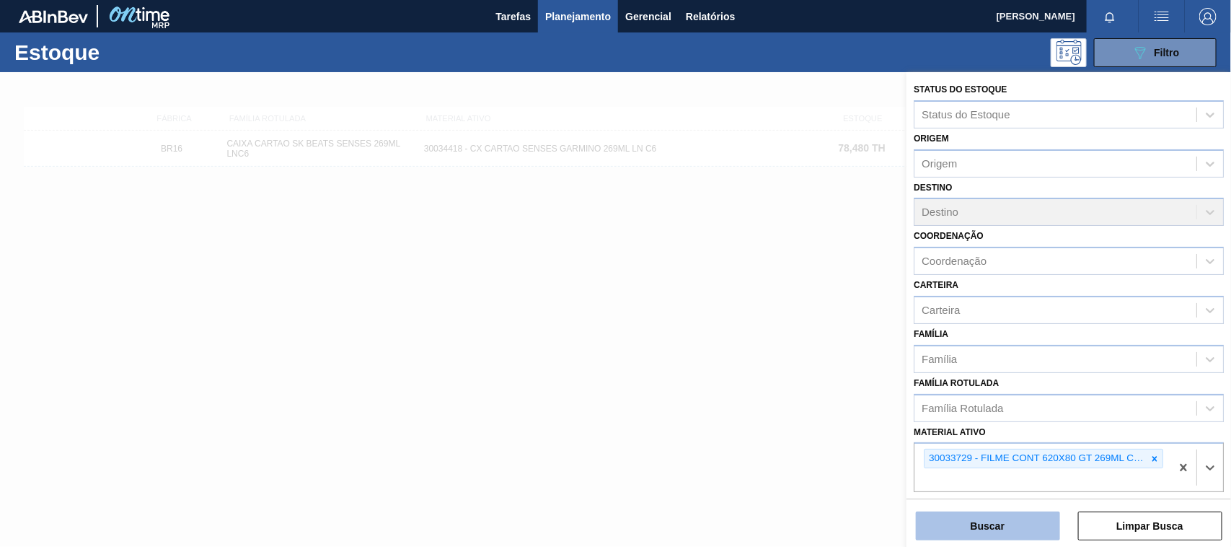
click at [1007, 534] on button "Buscar" at bounding box center [988, 525] width 144 height 29
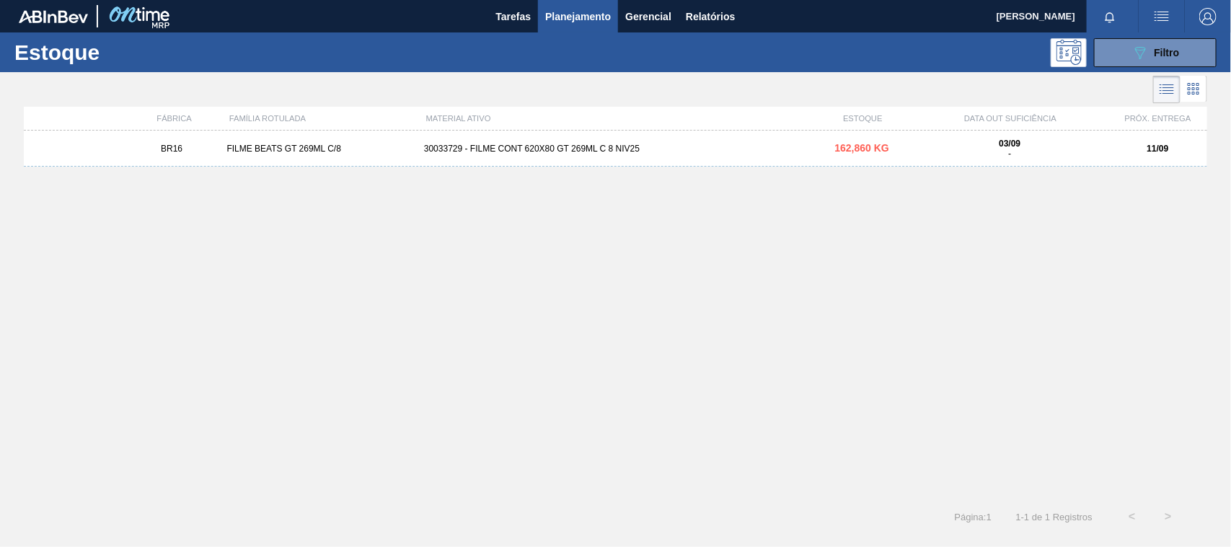
click at [644, 153] on div "30033729 - FILME CONT 620X80 GT 269ML C 8 NIV25" at bounding box center [615, 148] width 394 height 10
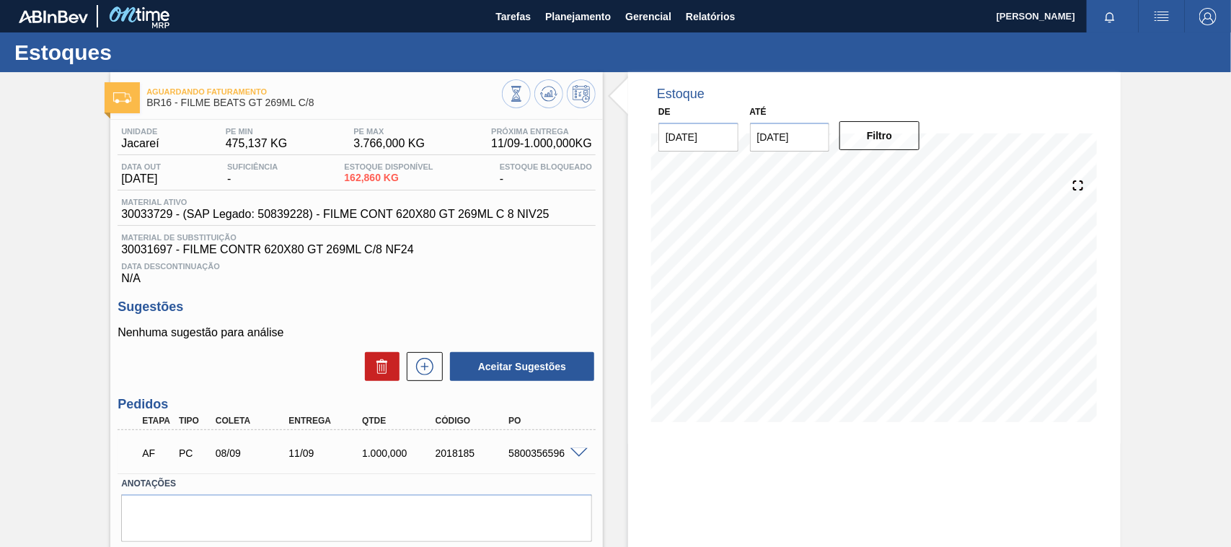
click at [578, 462] on div "AF PC 08/09 11/09 1.000,000 2018185 5800356596" at bounding box center [357, 451] width 478 height 36
click at [571, 459] on span at bounding box center [578, 453] width 17 height 11
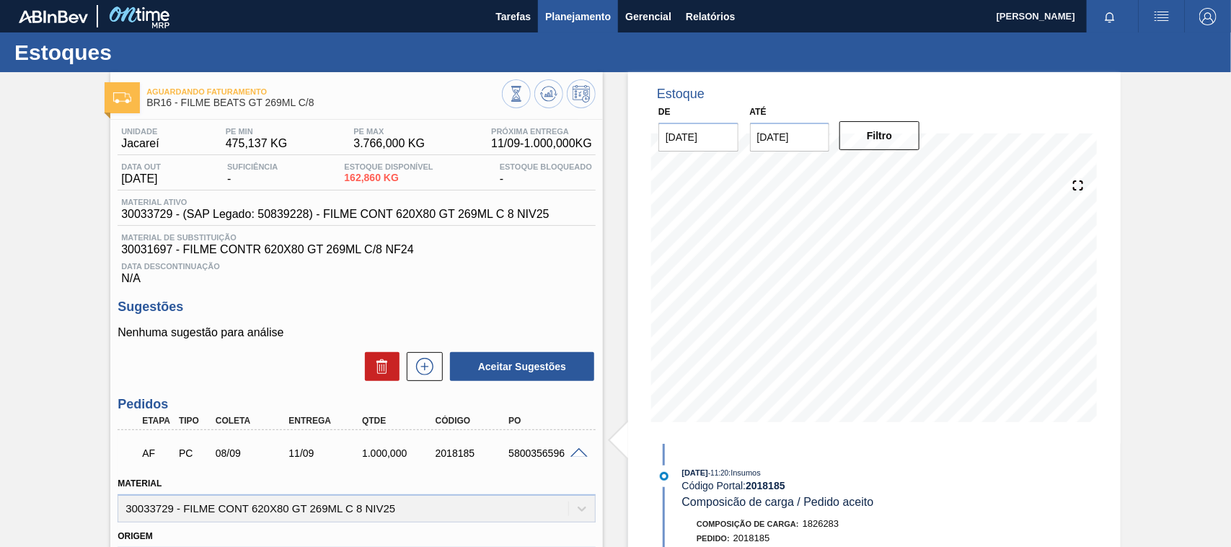
click at [574, 14] on span "Planejamento" at bounding box center [578, 16] width 66 height 17
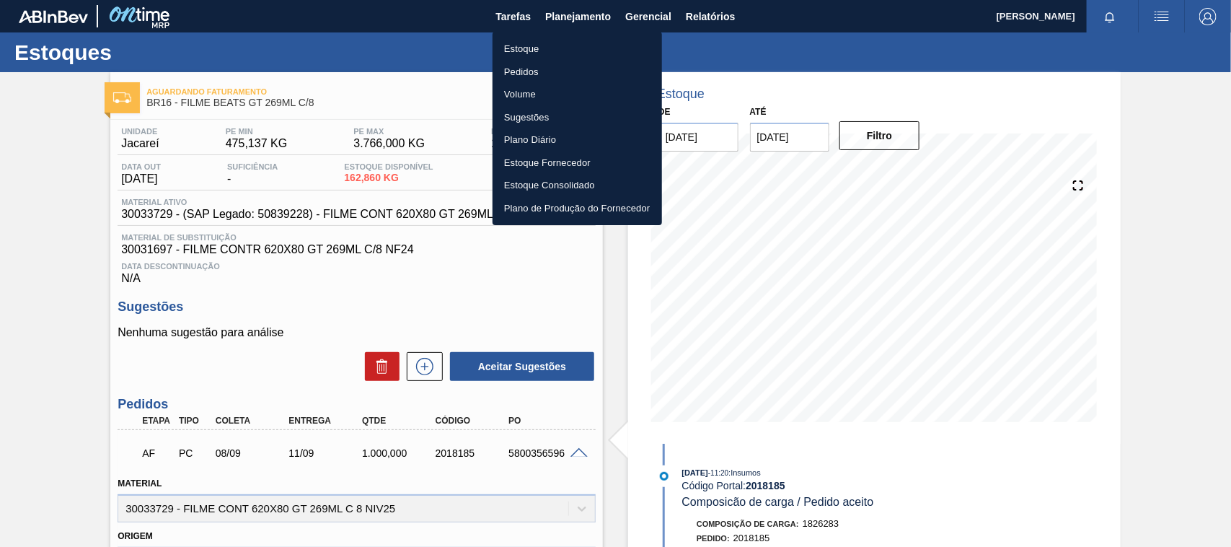
click at [543, 42] on li "Estoque" at bounding box center [576, 48] width 169 height 23
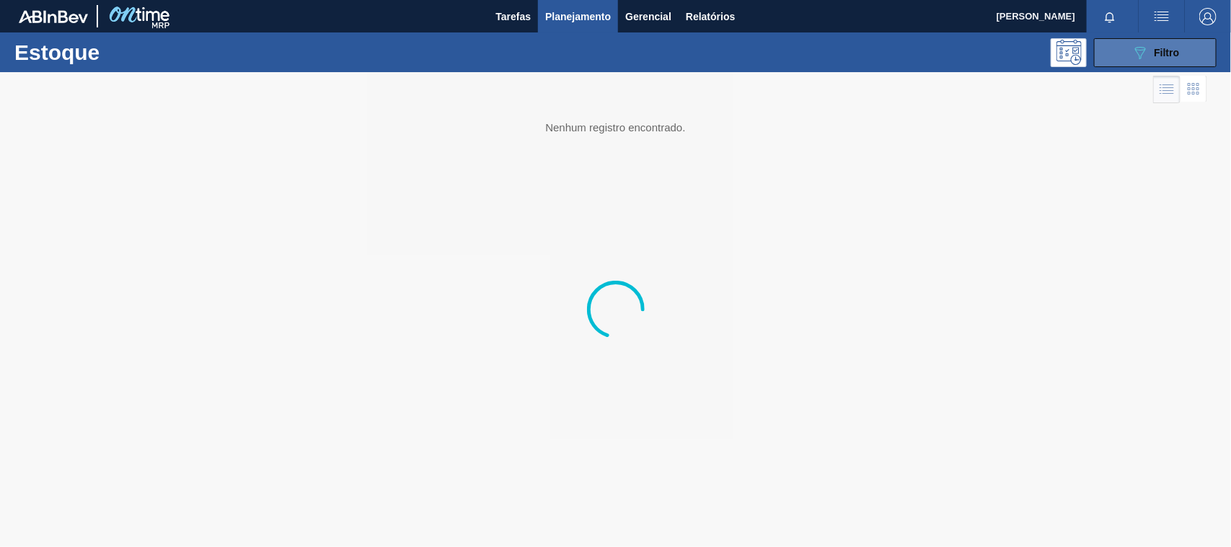
click at [1151, 55] on div "089F7B8B-B2A5-4AFE-B5C0-19BA573D28AC Filtro" at bounding box center [1155, 52] width 48 height 17
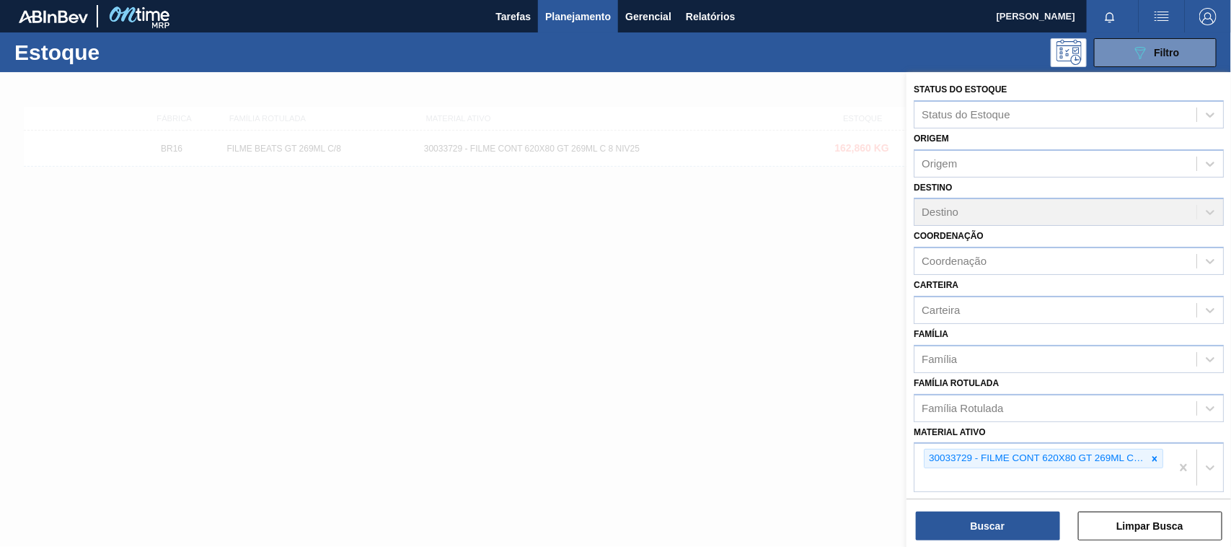
click at [1152, 456] on icon at bounding box center [1154, 458] width 5 height 5
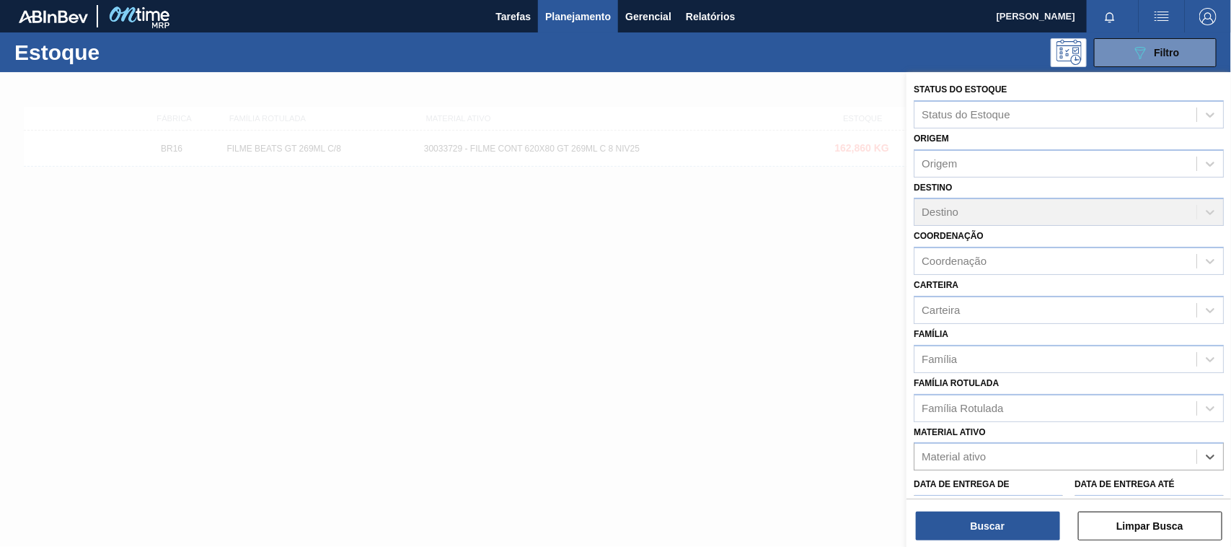
paste ativo "30034772"
type ativo "30034772"
click at [1017, 485] on div "30034772 - FILME CONTR 620X80 GREENMIX 269ML HO" at bounding box center [1069, 492] width 310 height 27
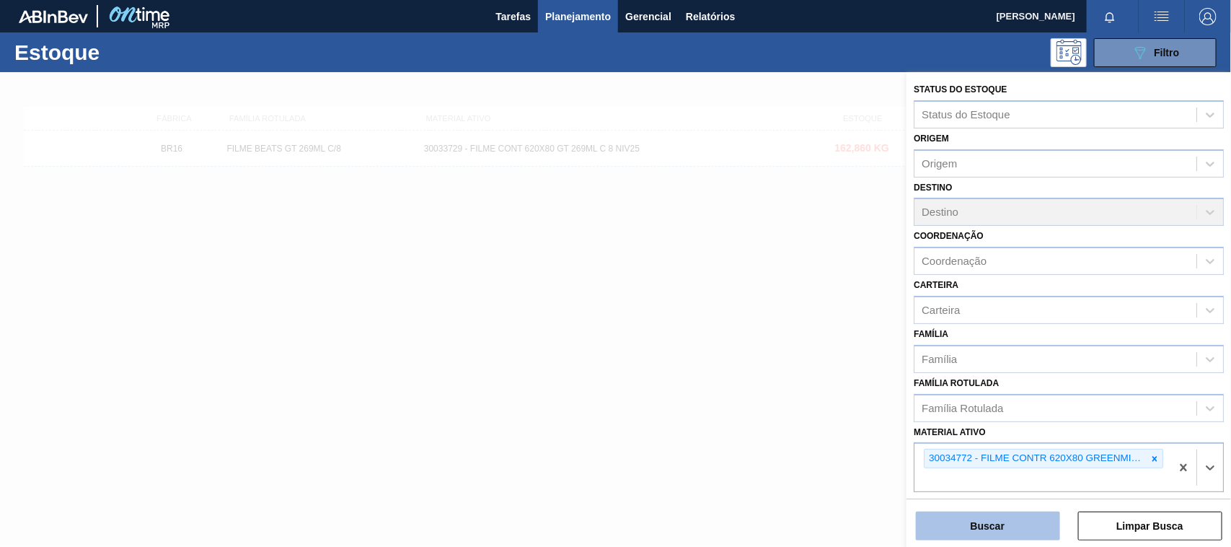
click at [1003, 523] on button "Buscar" at bounding box center [988, 525] width 144 height 29
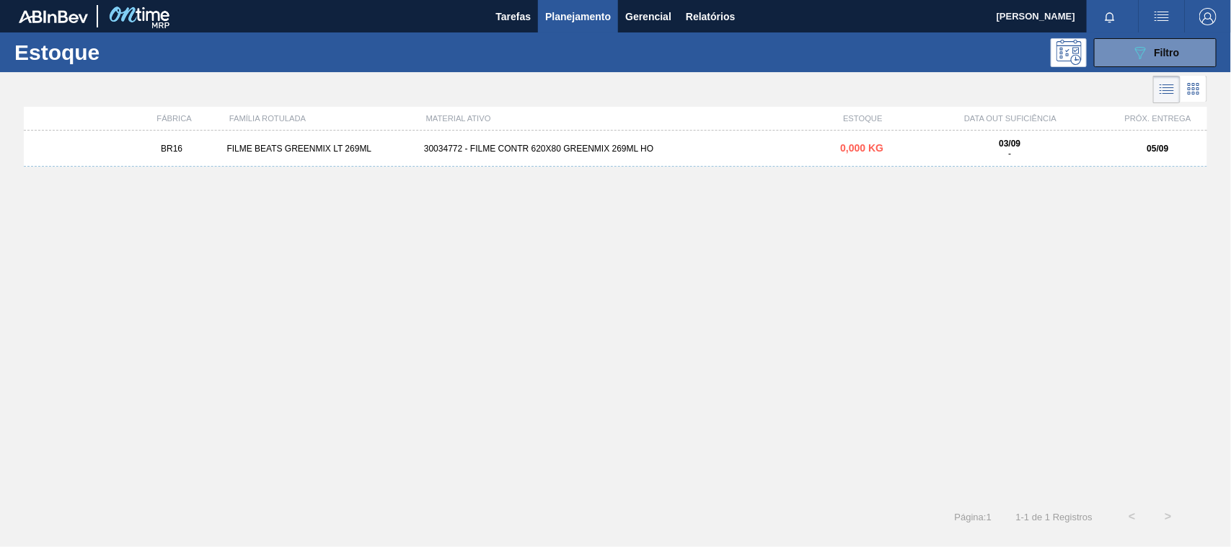
click at [614, 168] on div "BR16 FILME BEATS GREENMIX LT 269ML 30034772 - FILME CONTR 620X80 GREENMIX 269ML…" at bounding box center [615, 310] width 1183 height 359
click at [610, 156] on div "BR16 FILME BEATS GREENMIX LT 269ML 30034772 - FILME CONTR 620X80 GREENMIX 269ML…" at bounding box center [615, 149] width 1183 height 36
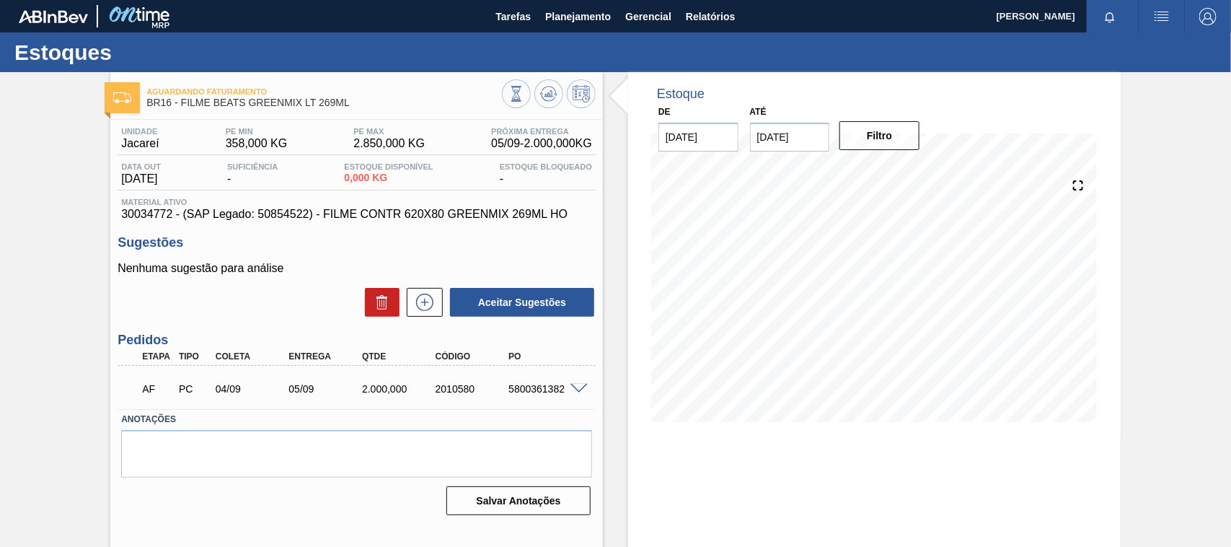
click at [529, 389] on div "5800361382" at bounding box center [545, 389] width 81 height 12
click at [530, 388] on div "5800361382" at bounding box center [545, 389] width 81 height 12
copy div "5800361382"
click at [570, 390] on span at bounding box center [578, 389] width 17 height 11
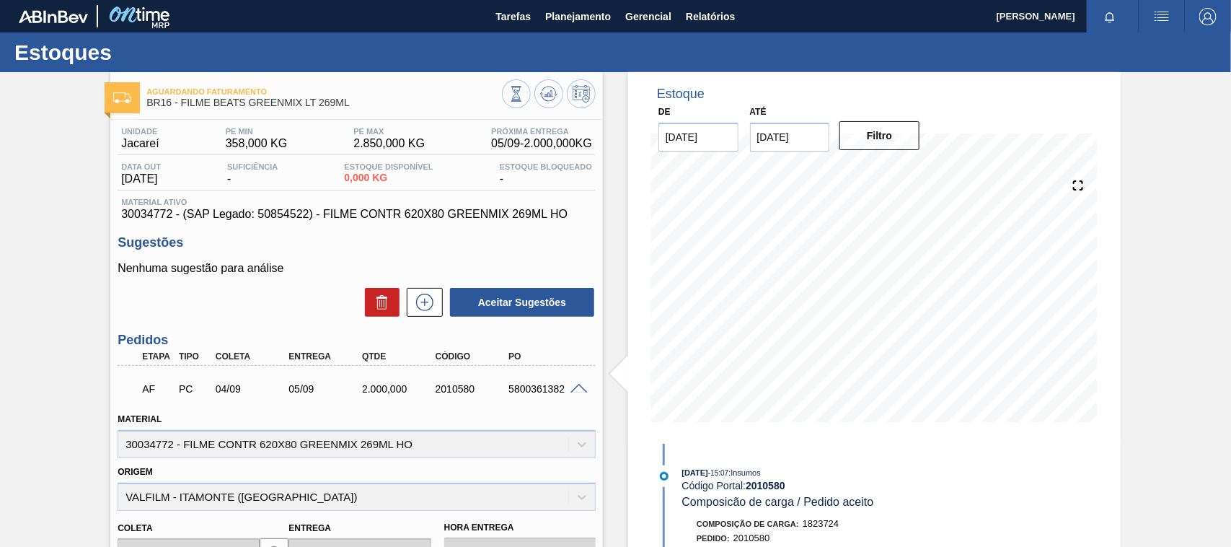
click at [529, 397] on div "AF PC 04/09 05/09 2.000,000 2010580 5800361382" at bounding box center [353, 387] width 440 height 29
copy div "5800361382"
click at [585, 12] on span "Planejamento" at bounding box center [578, 16] width 66 height 17
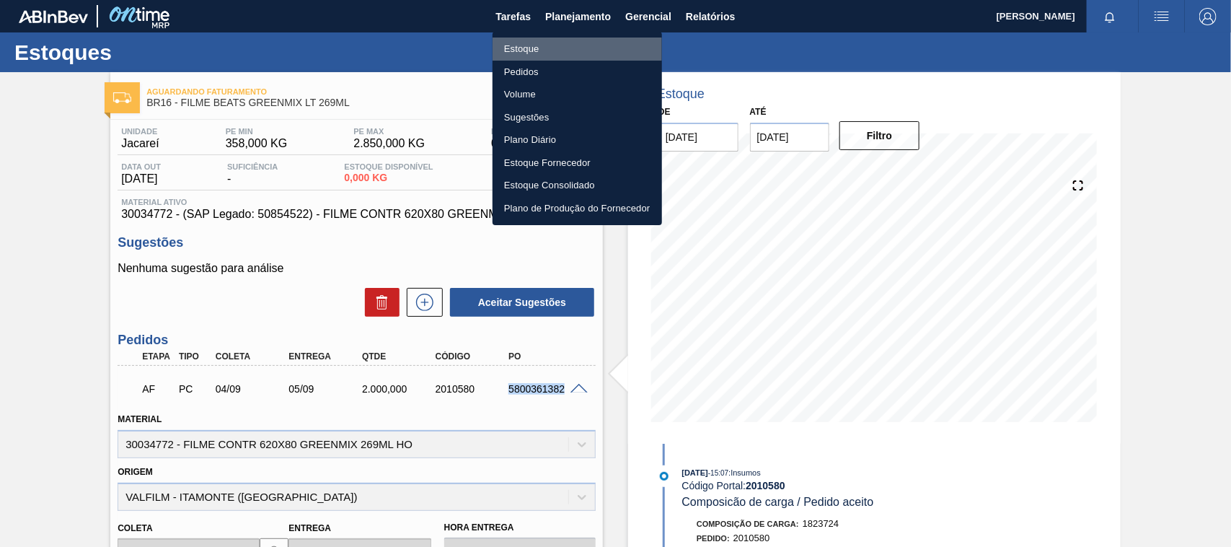
click at [514, 40] on li "Estoque" at bounding box center [576, 48] width 169 height 23
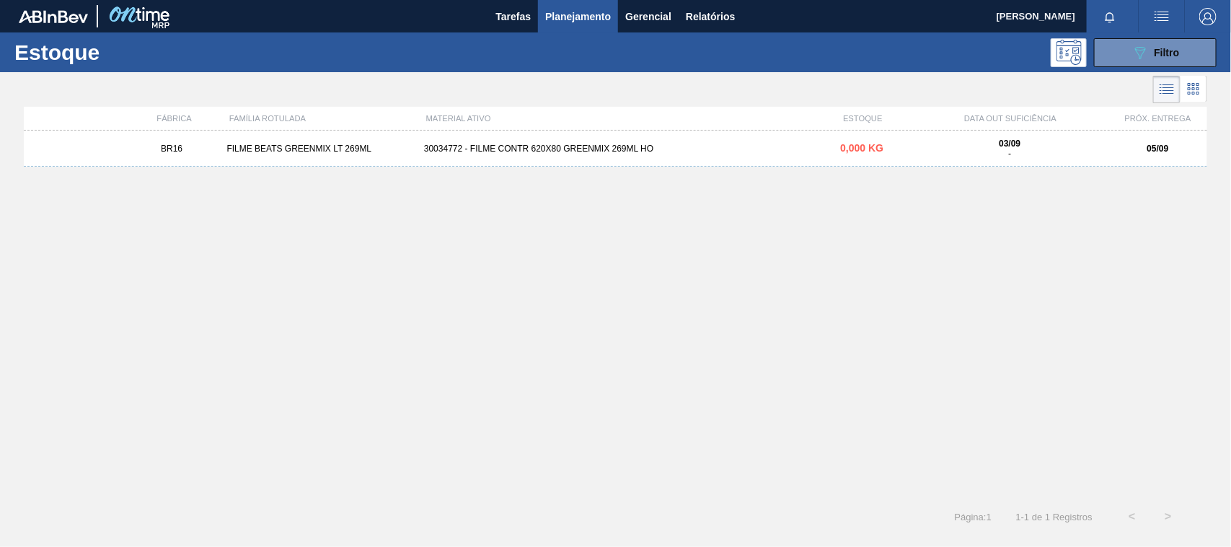
click at [1079, 78] on div at bounding box center [603, 89] width 1207 height 35
click at [1119, 56] on button "089F7B8B-B2A5-4AFE-B5C0-19BA573D28AC Filtro" at bounding box center [1155, 52] width 123 height 29
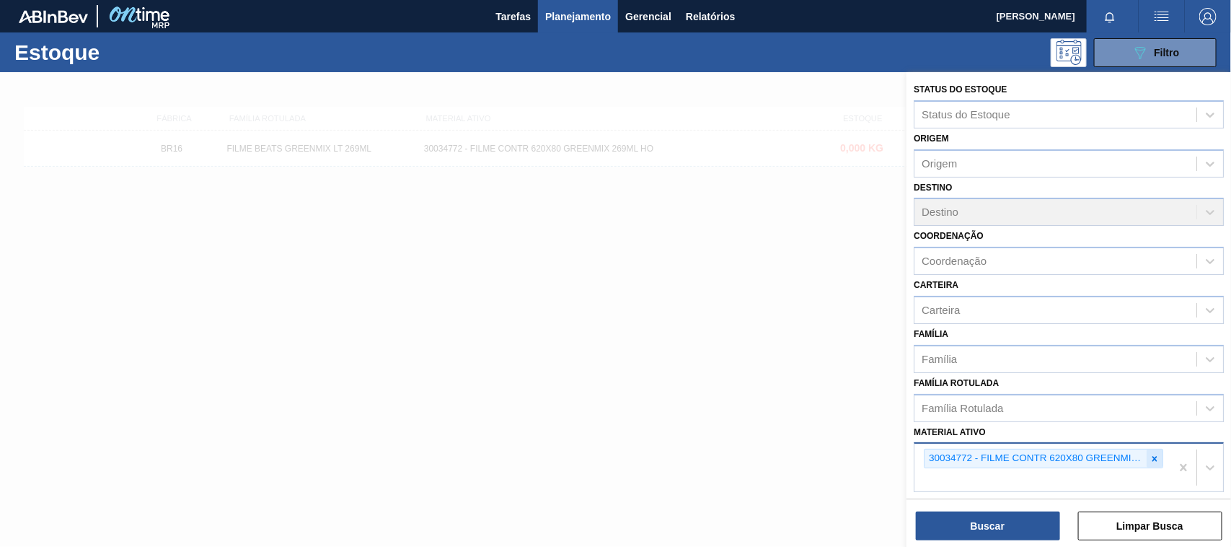
click at [1158, 456] on div at bounding box center [1154, 458] width 16 height 18
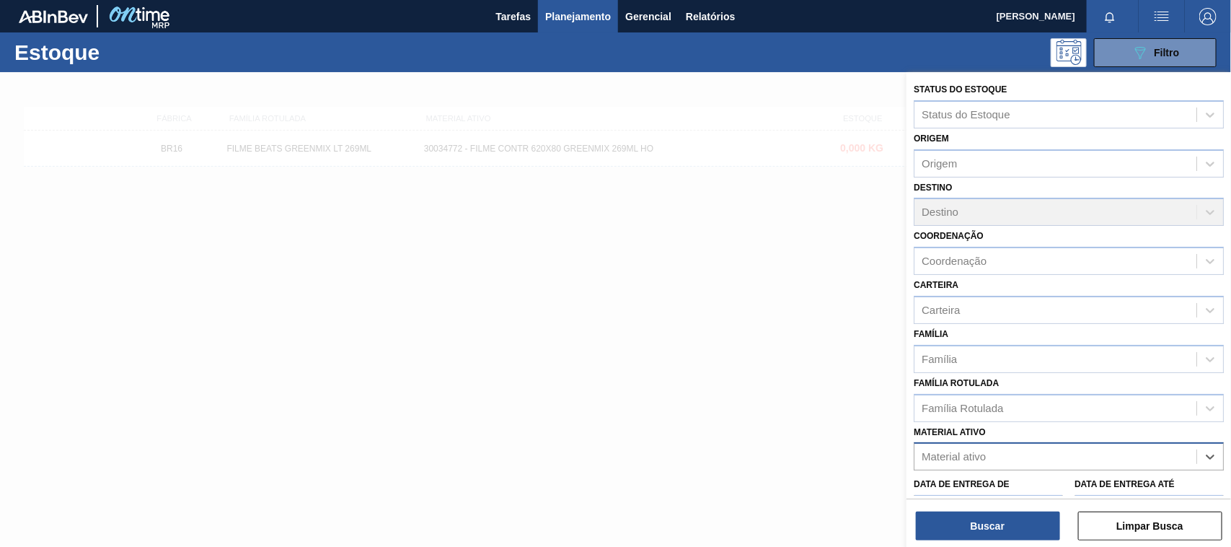
paste ativo "30003175"
type ativo "30003175"
click at [1025, 487] on div "30003175 - LUPULO AMAR. PIP HERCULES" at bounding box center [1069, 492] width 310 height 27
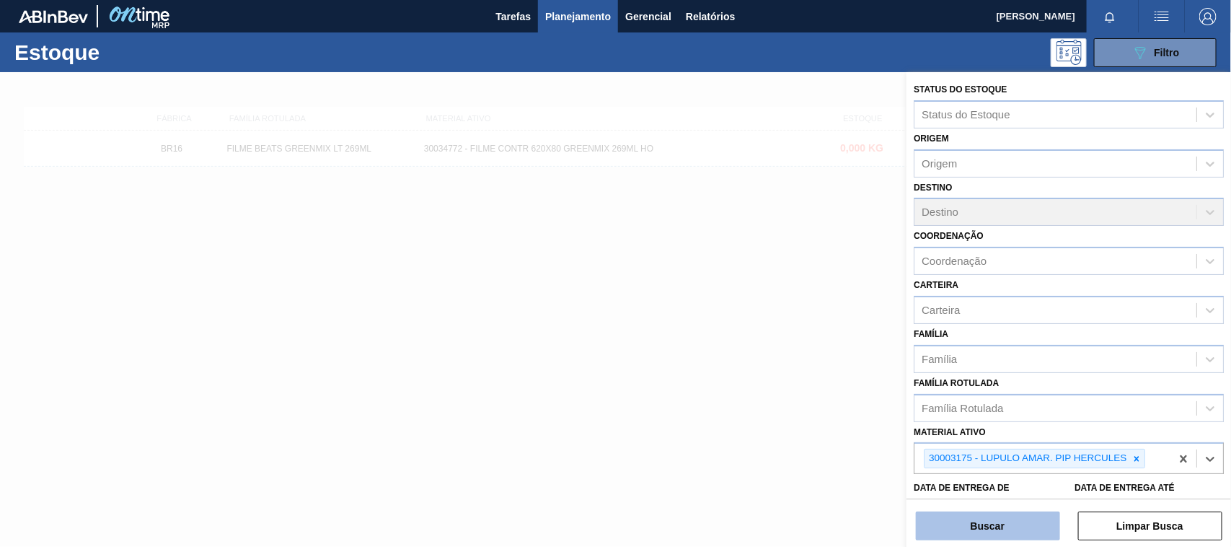
click at [1022, 521] on button "Buscar" at bounding box center [988, 525] width 144 height 29
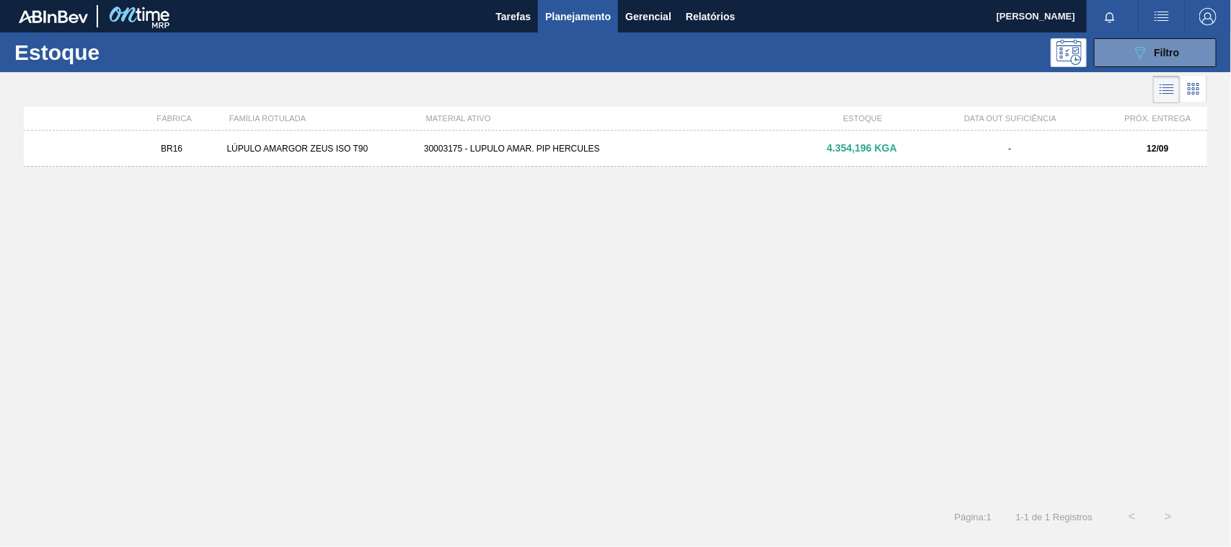
click at [690, 154] on div "BR16 LÚPULO AMARGOR ZEUS ISO T90 30003175 - LUPULO AMAR. PIP HERCULES 4.354,196…" at bounding box center [615, 149] width 1183 height 36
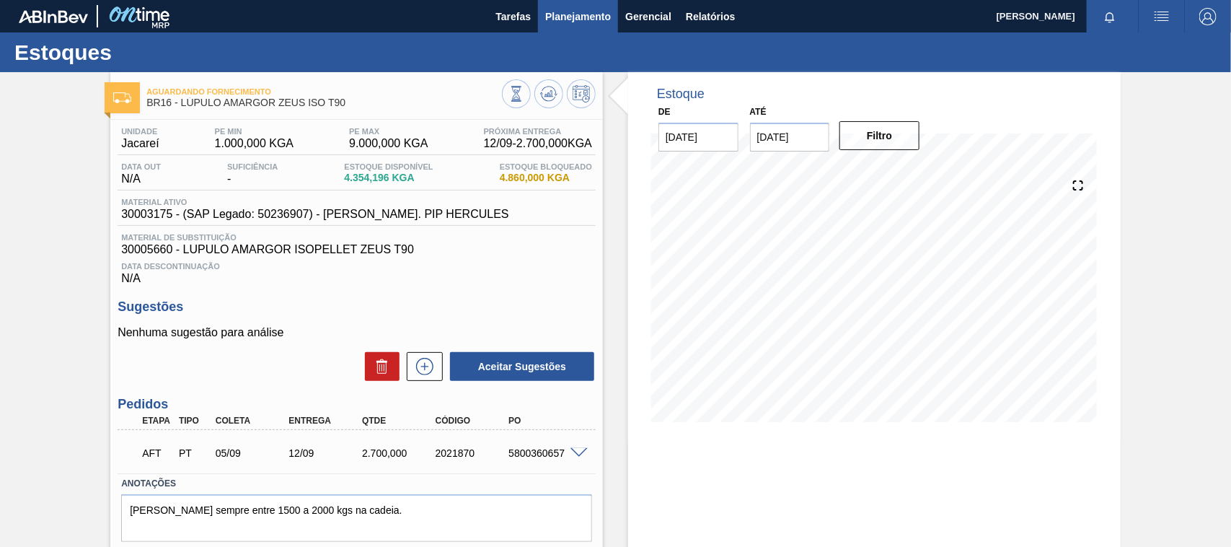
click at [553, 13] on span "Planejamento" at bounding box center [578, 16] width 66 height 17
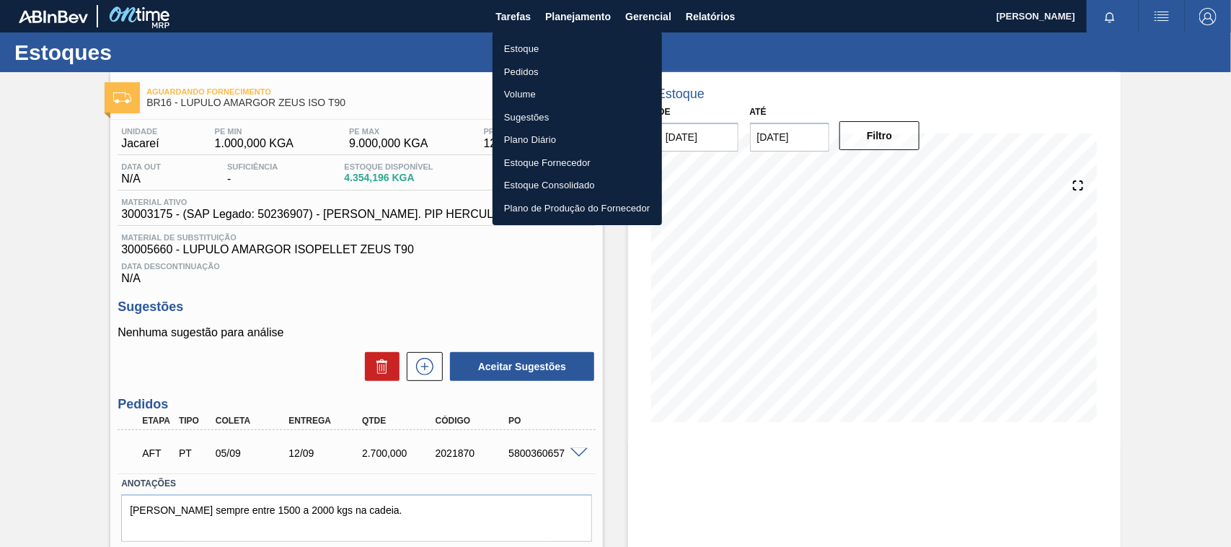
click at [518, 50] on li "Estoque" at bounding box center [576, 48] width 169 height 23
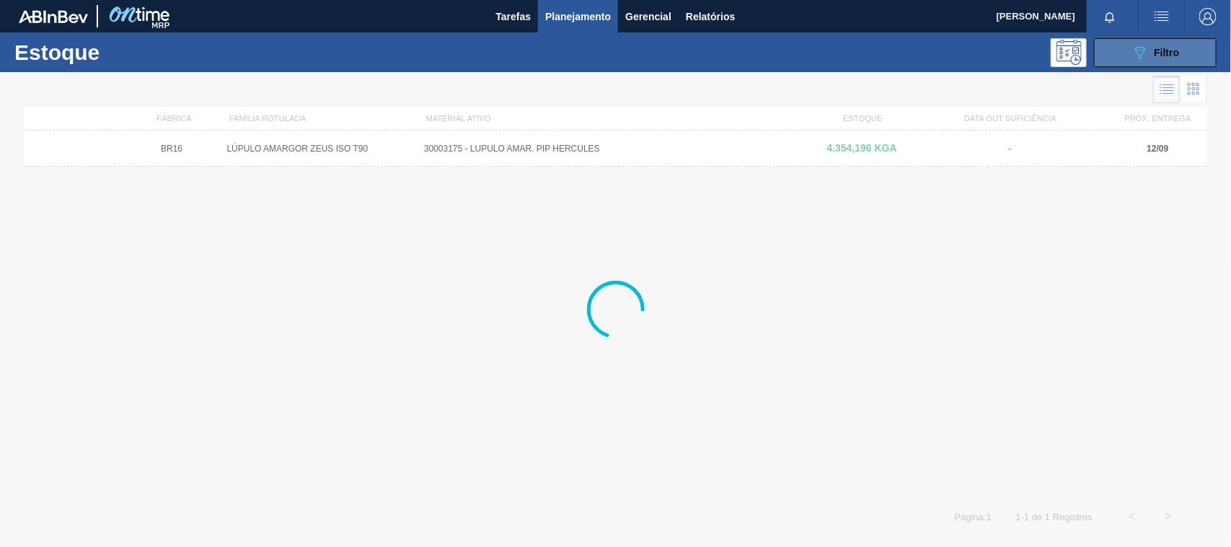
click at [1119, 48] on button "089F7B8B-B2A5-4AFE-B5C0-19BA573D28AC Filtro" at bounding box center [1155, 52] width 123 height 29
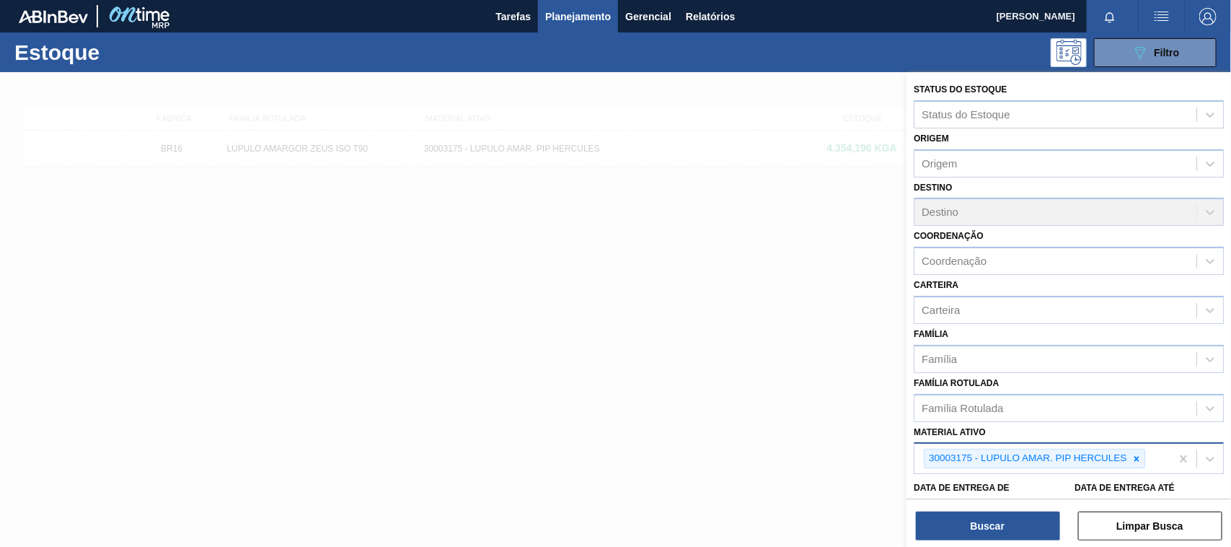
click at [1128, 455] on div "30003175 - LUPULO AMAR. PIP HERCULES" at bounding box center [1026, 458] width 204 height 18
paste ativo "30012598"
type ativo "30012598"
click at [1134, 459] on icon at bounding box center [1136, 459] width 10 height 10
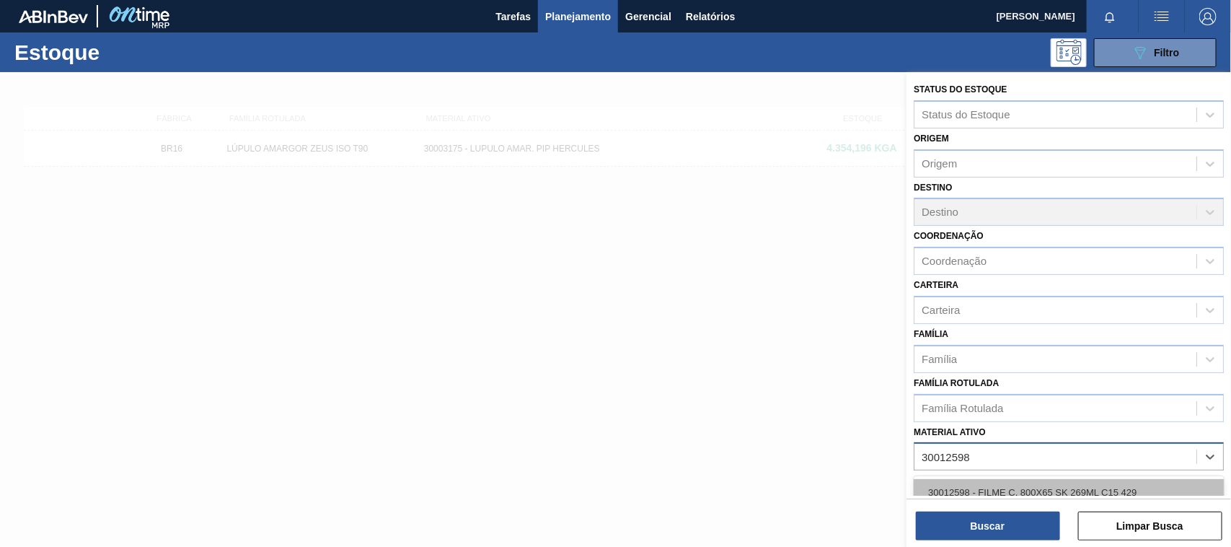
click at [1030, 479] on div "30012598 - FILME C. 800X65 SK 269ML C15 429" at bounding box center [1069, 492] width 310 height 27
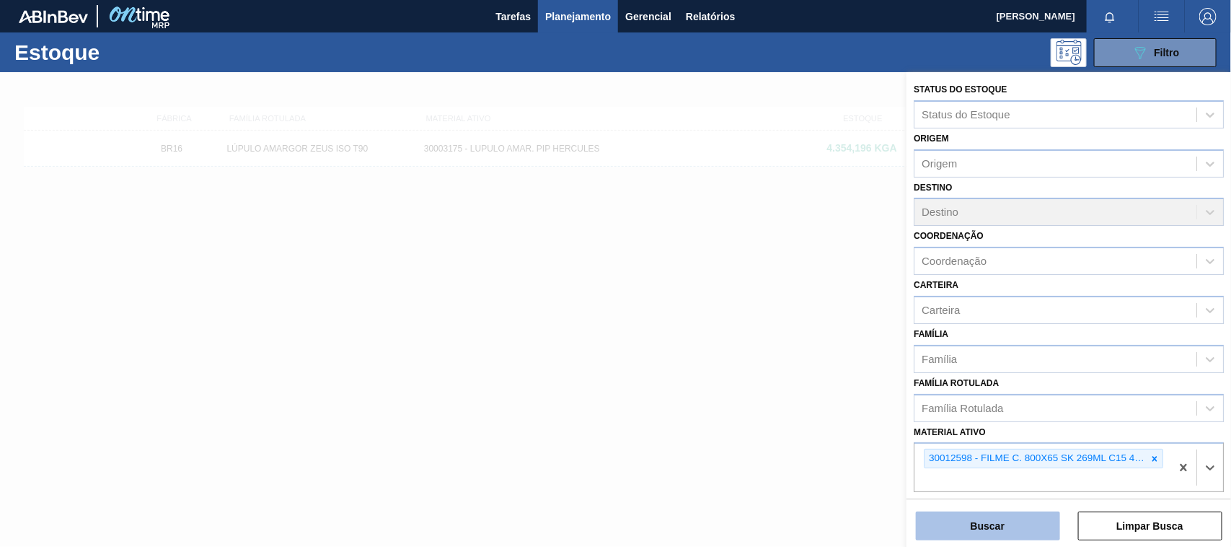
click at [1010, 524] on button "Buscar" at bounding box center [988, 525] width 144 height 29
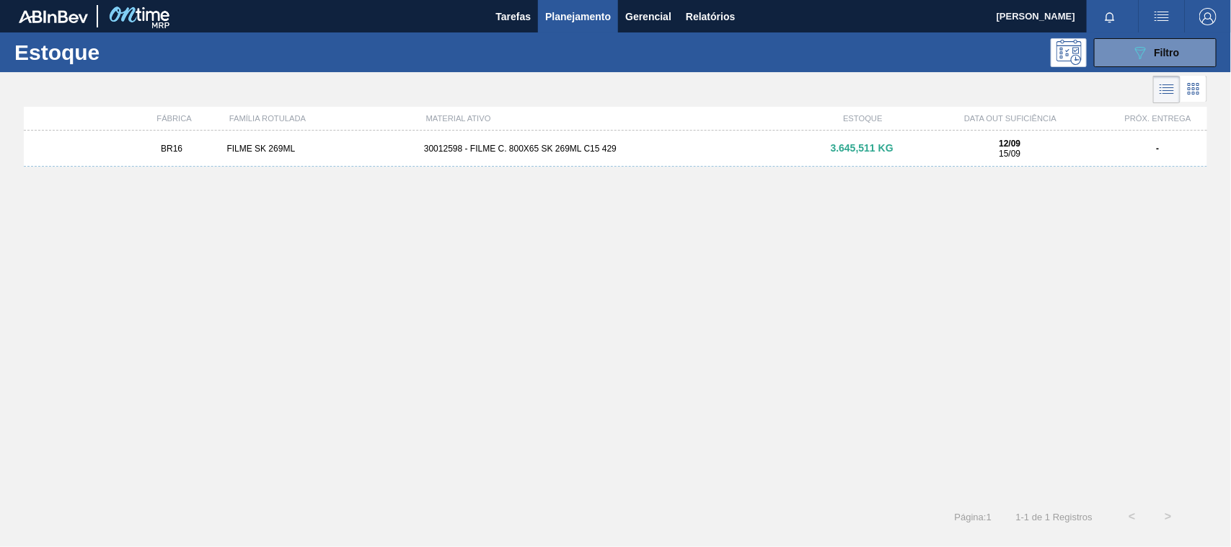
click at [622, 151] on div "30012598 - FILME C. 800X65 SK 269ML C15 429" at bounding box center [615, 148] width 394 height 10
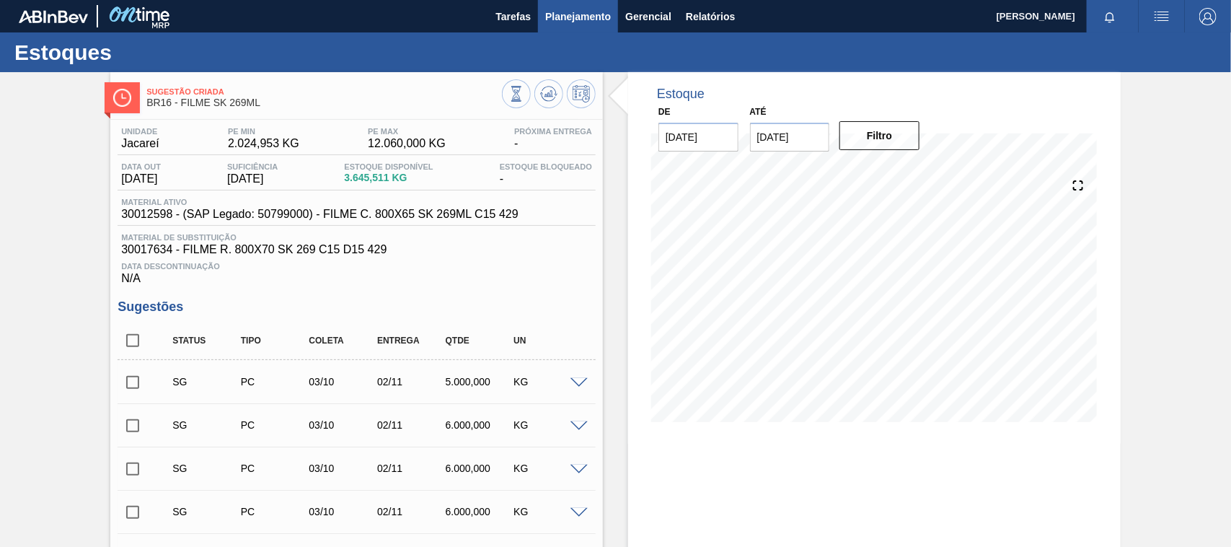
click at [607, 13] on span "Planejamento" at bounding box center [578, 16] width 66 height 17
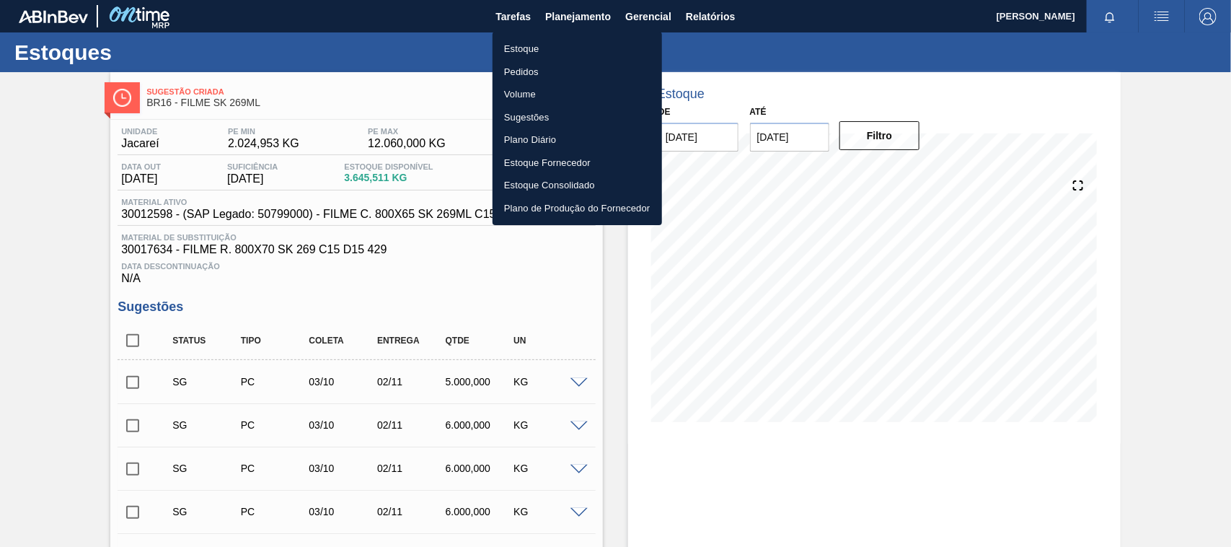
click at [543, 47] on li "Estoque" at bounding box center [576, 48] width 169 height 23
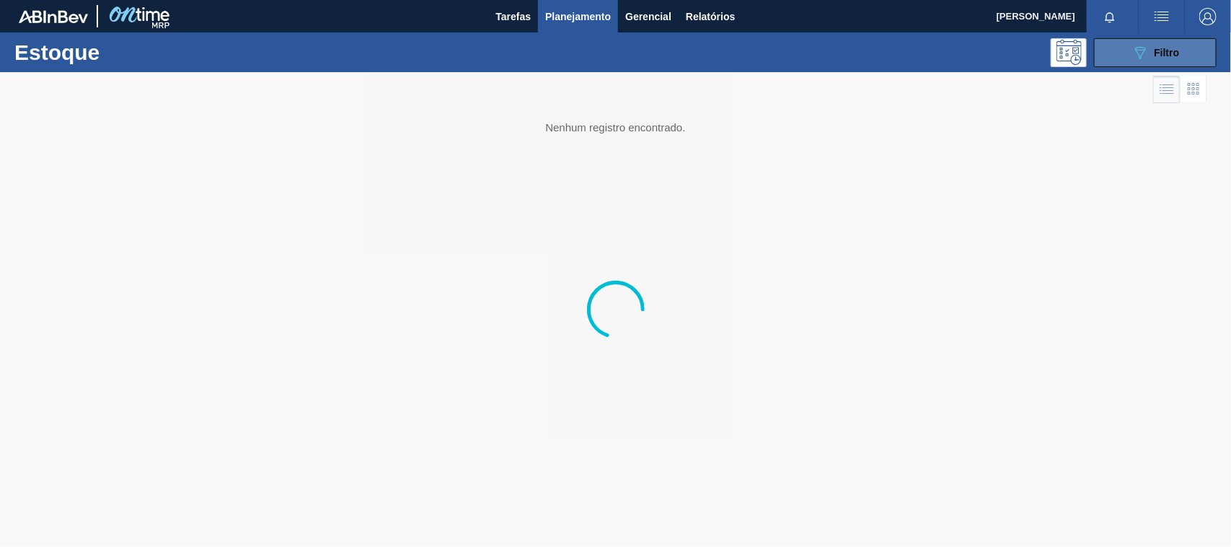
click at [1133, 63] on button "089F7B8B-B2A5-4AFE-B5C0-19BA573D28AC Filtro" at bounding box center [1155, 52] width 123 height 29
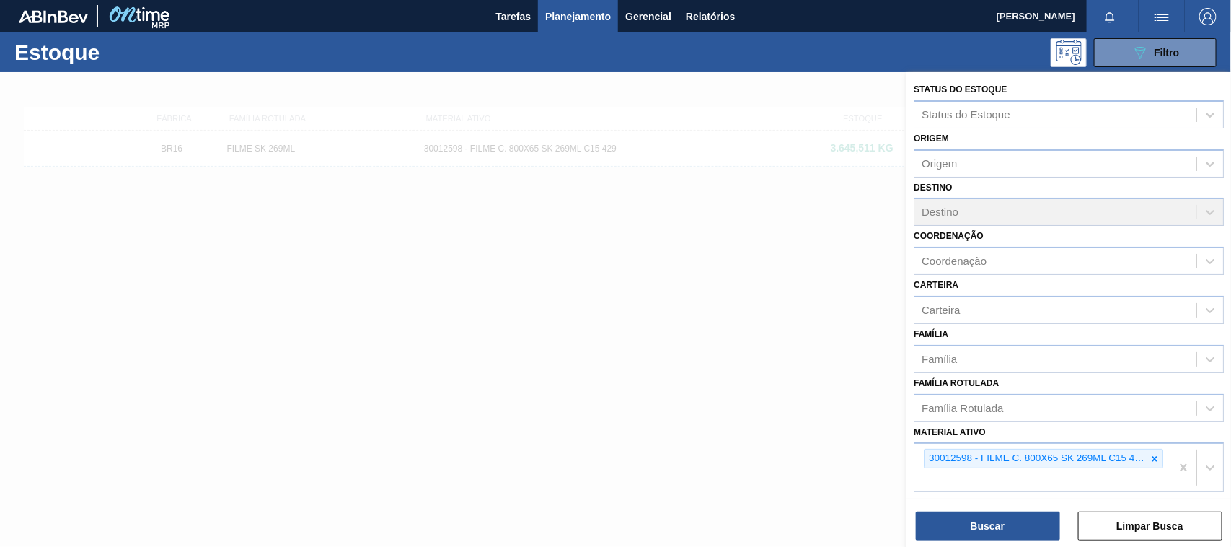
click at [1149, 459] on icon at bounding box center [1154, 459] width 10 height 10
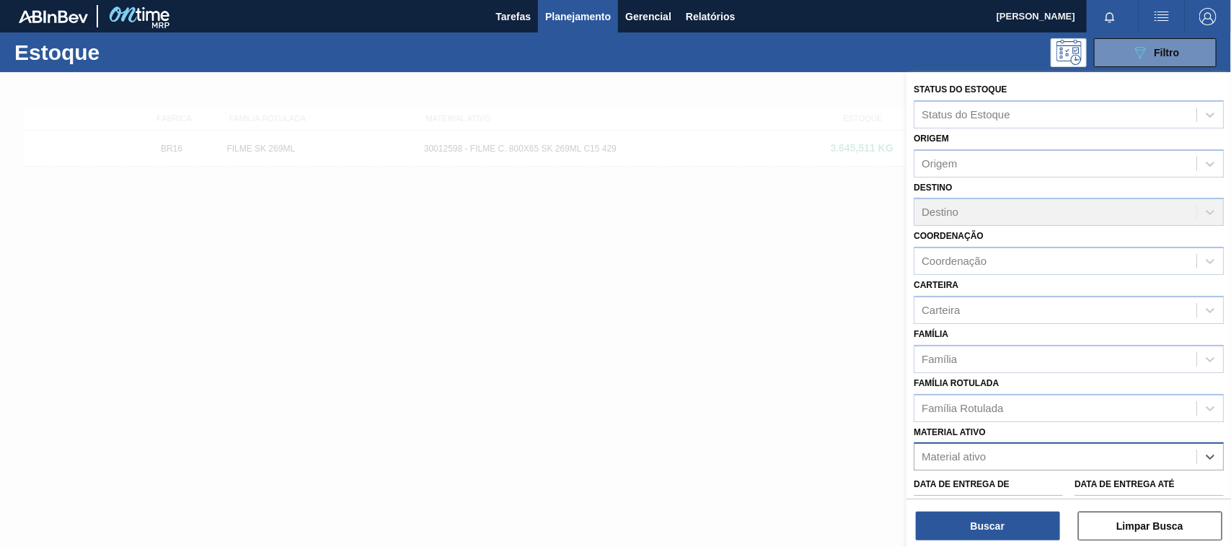
paste ativo "30003568"
type ativo "30003568"
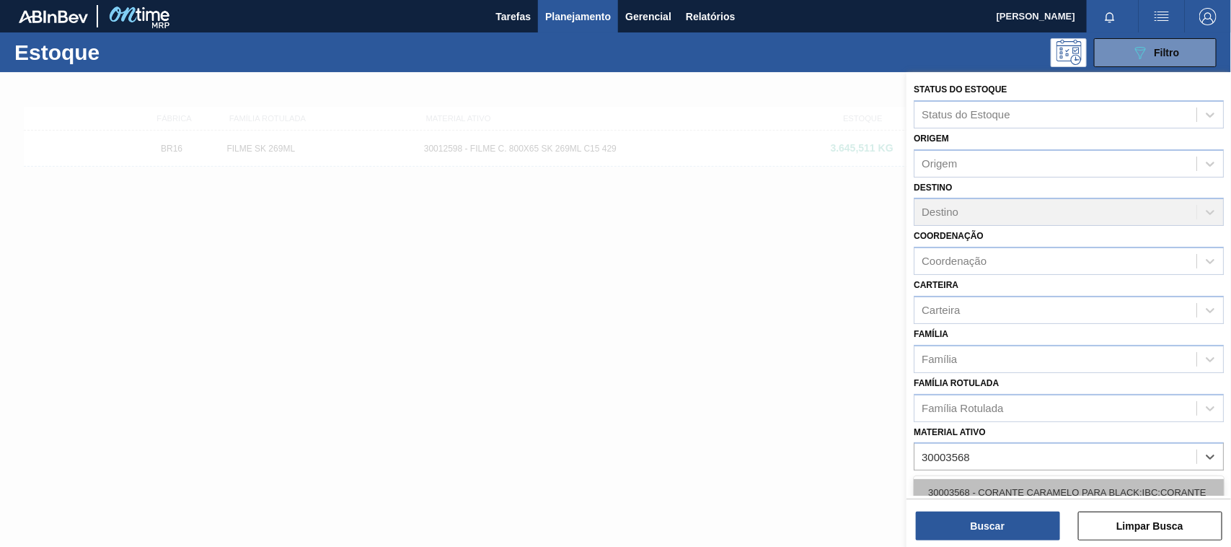
click at [1028, 489] on div "30003568 - CORANTE CARAMELO PARA BLACK;IBC;CORANTE" at bounding box center [1069, 492] width 310 height 27
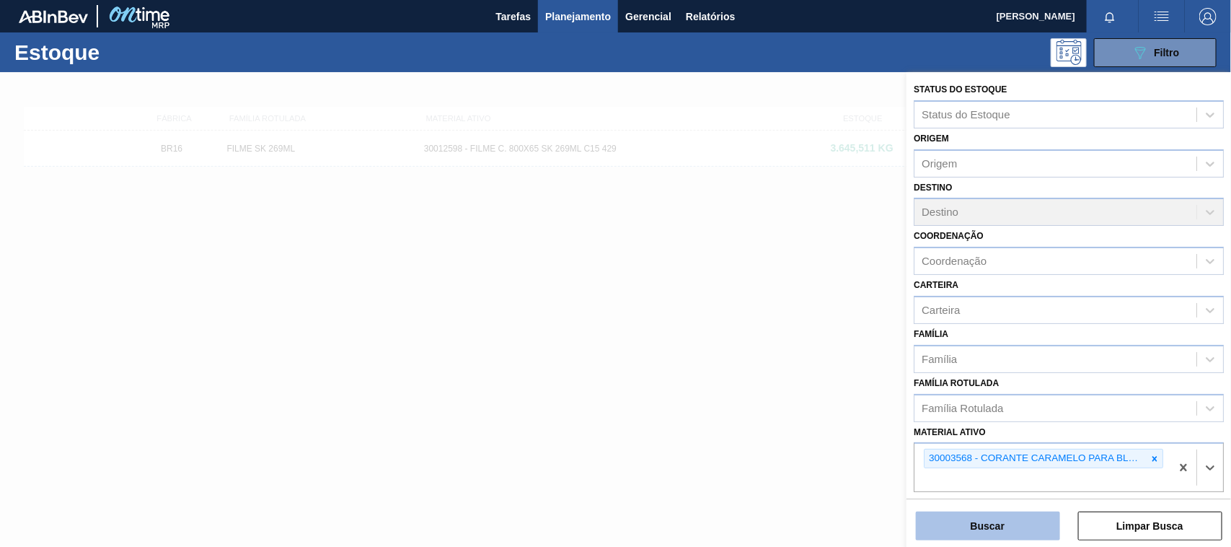
click at [1012, 532] on button "Buscar" at bounding box center [988, 525] width 144 height 29
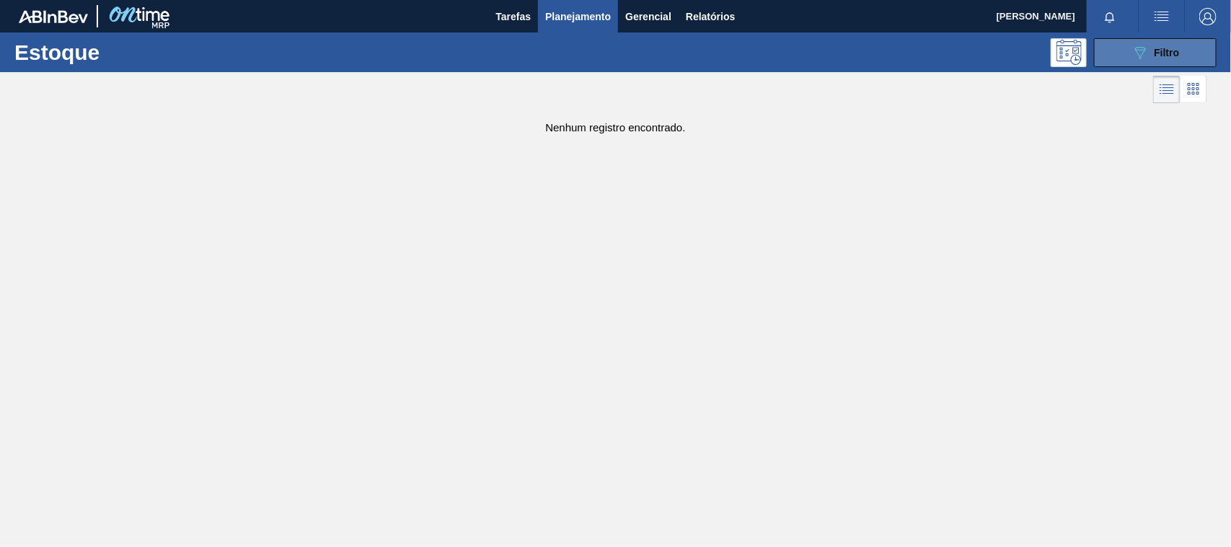
click at [1121, 42] on button "089F7B8B-B2A5-4AFE-B5C0-19BA573D28AC Filtro" at bounding box center [1155, 52] width 123 height 29
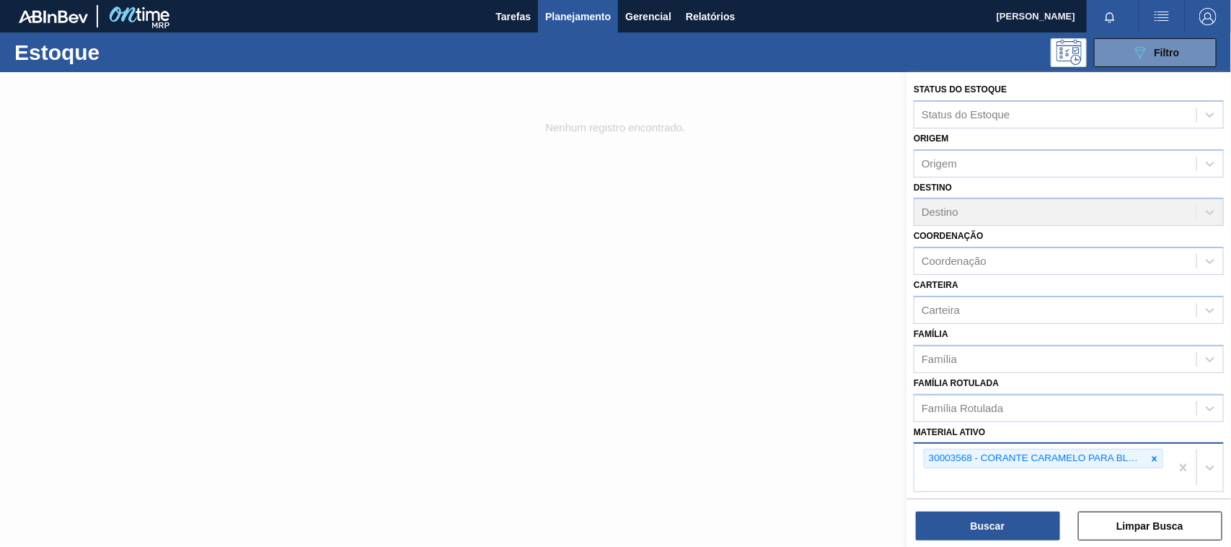
click at [1150, 459] on icon at bounding box center [1154, 459] width 10 height 10
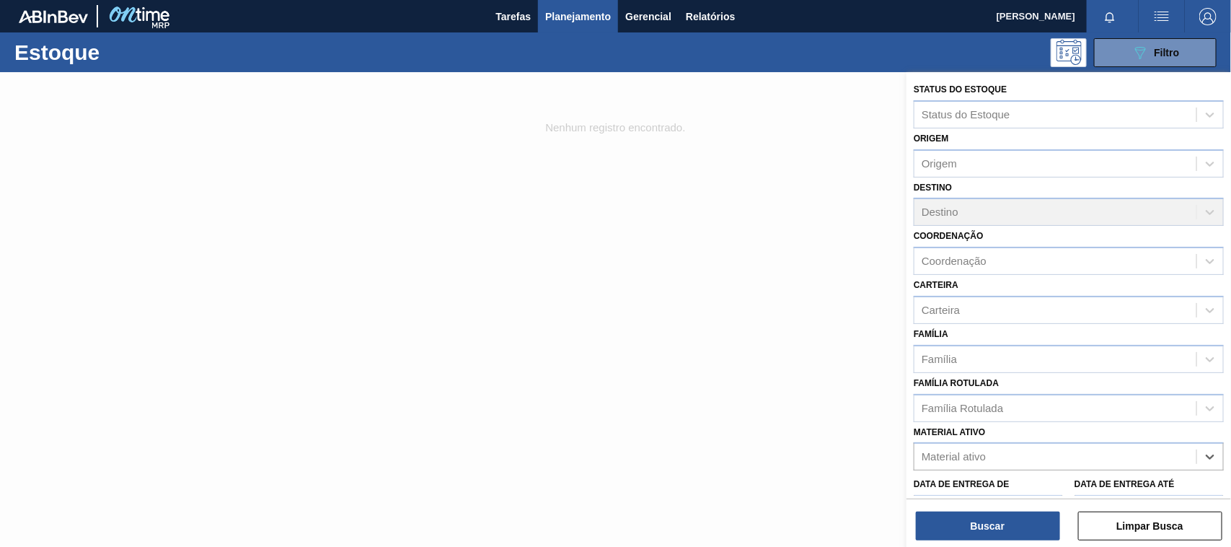
paste ativo "30003606"
type ativo "30003606"
click at [1047, 489] on div "30003606 - PALETE DESCART;1,00 M;1,20 M;0,14 M;.;MA" at bounding box center [1069, 492] width 310 height 27
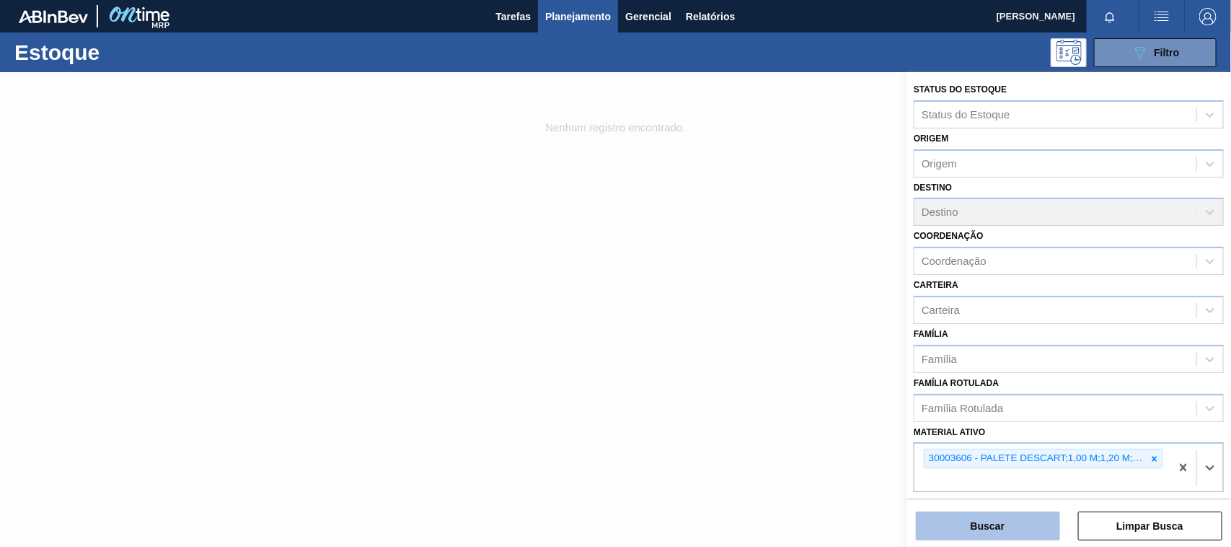
click at [1007, 513] on button "Buscar" at bounding box center [988, 525] width 144 height 29
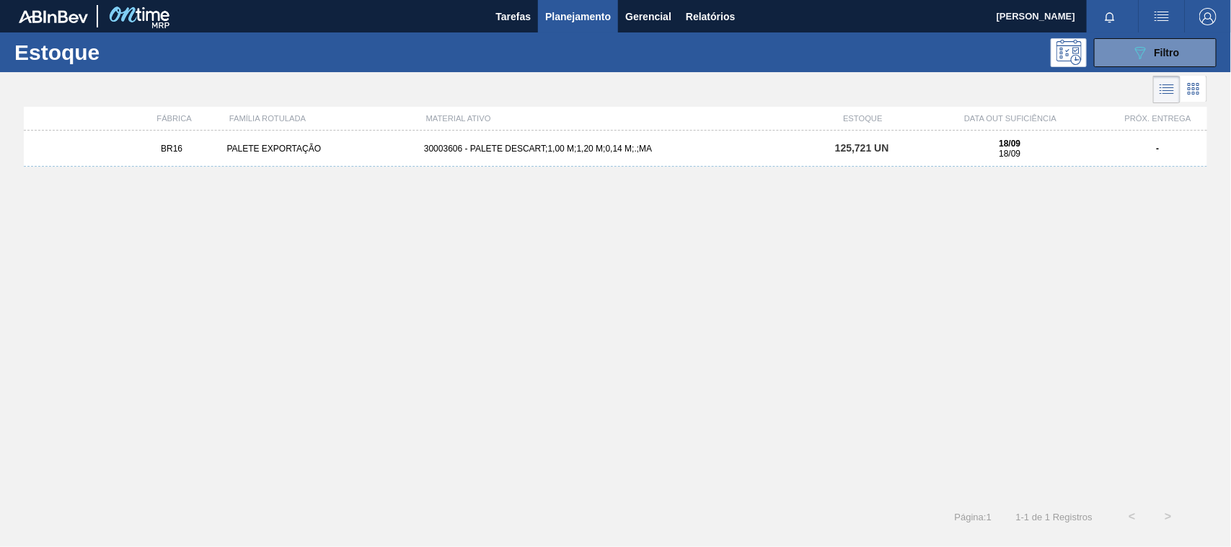
click at [851, 150] on span "125,721 UN" at bounding box center [862, 148] width 54 height 12
